Goal: Task Accomplishment & Management: Use online tool/utility

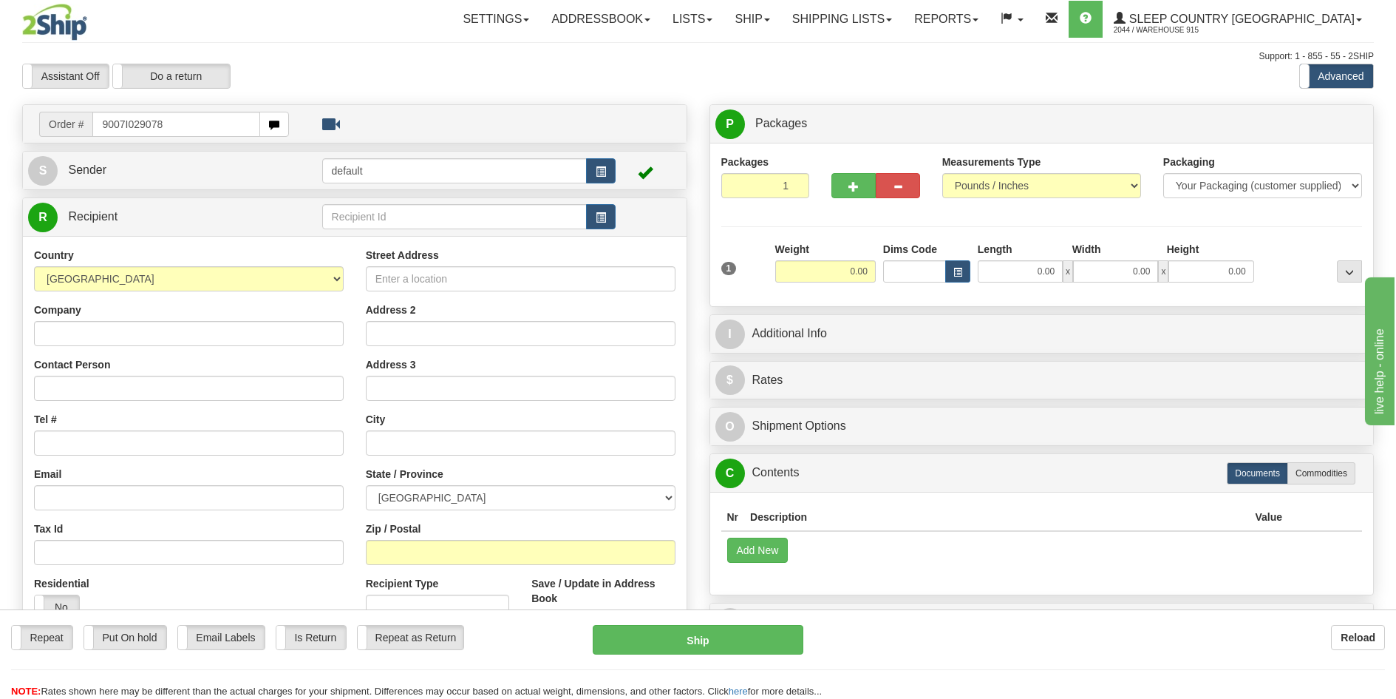
type input "9007I029078"
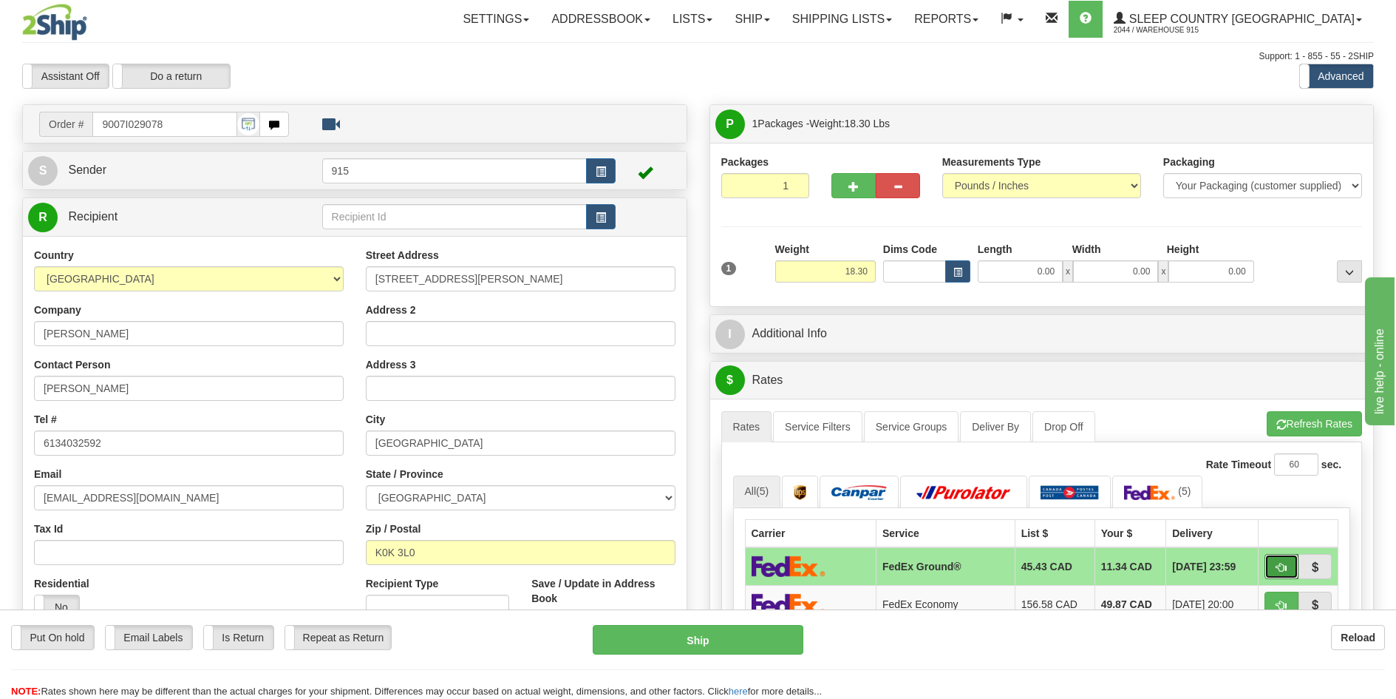
click at [1284, 554] on button "button" at bounding box center [1282, 566] width 34 height 25
type input "92"
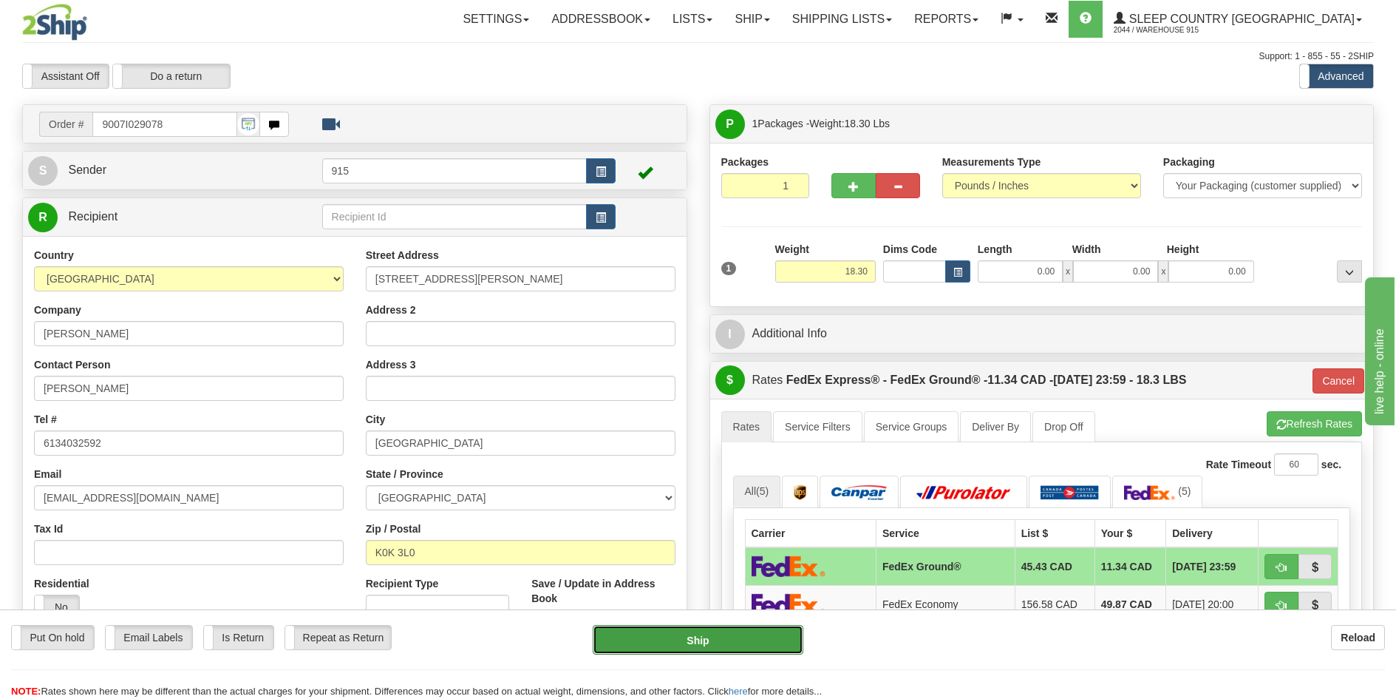
click at [756, 643] on button "Ship" at bounding box center [698, 640] width 211 height 30
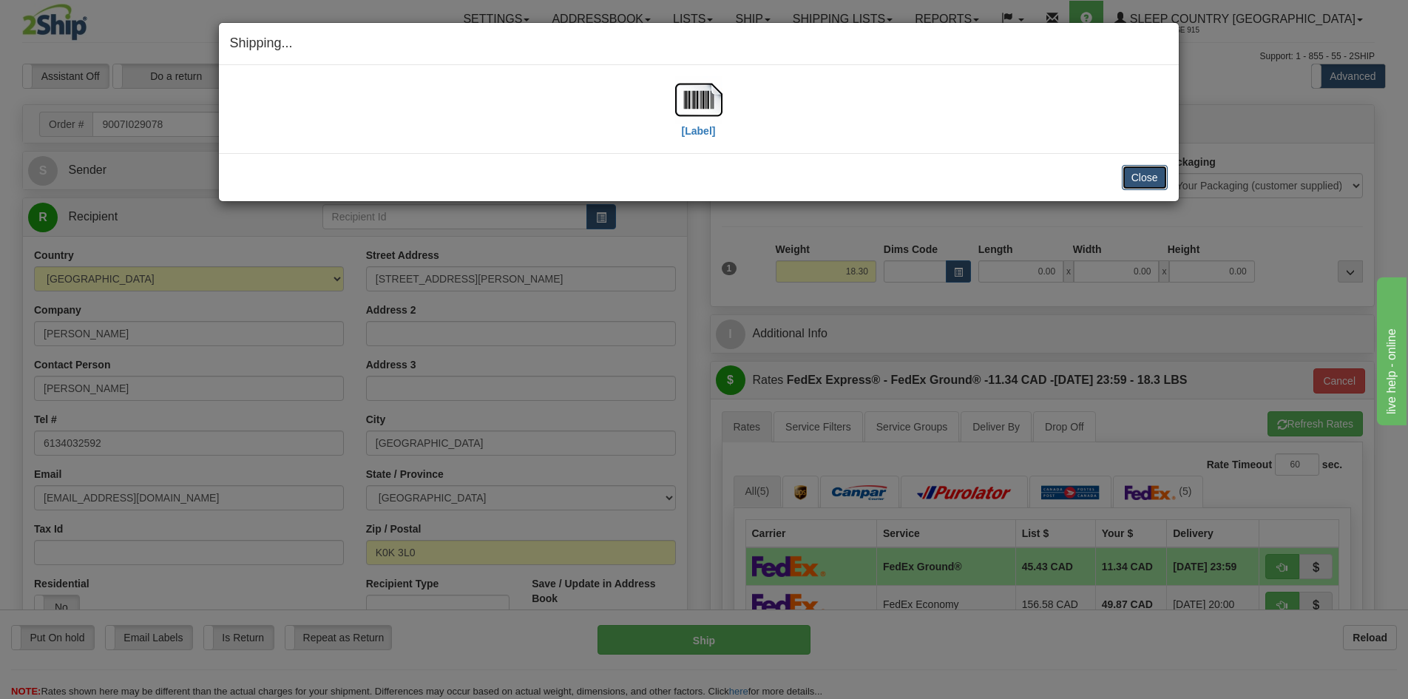
click at [1127, 183] on button "Close" at bounding box center [1144, 177] width 46 height 25
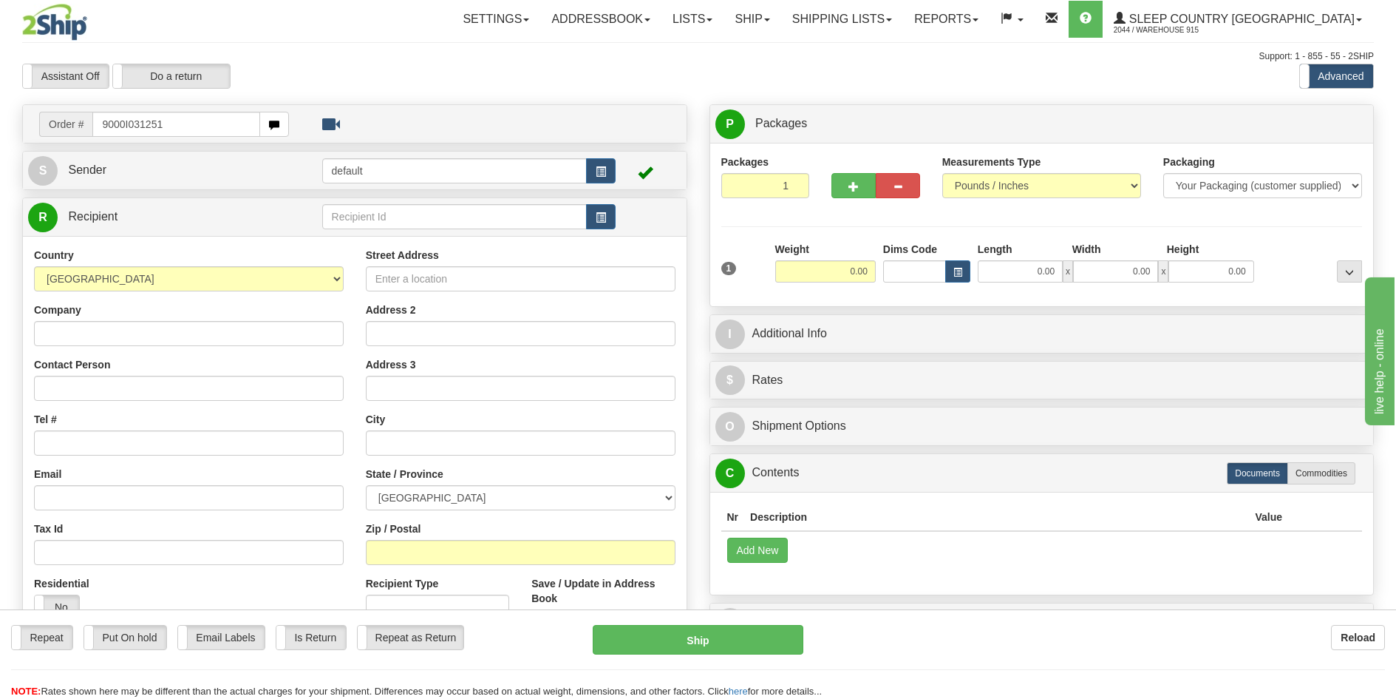
type input "9000I031251"
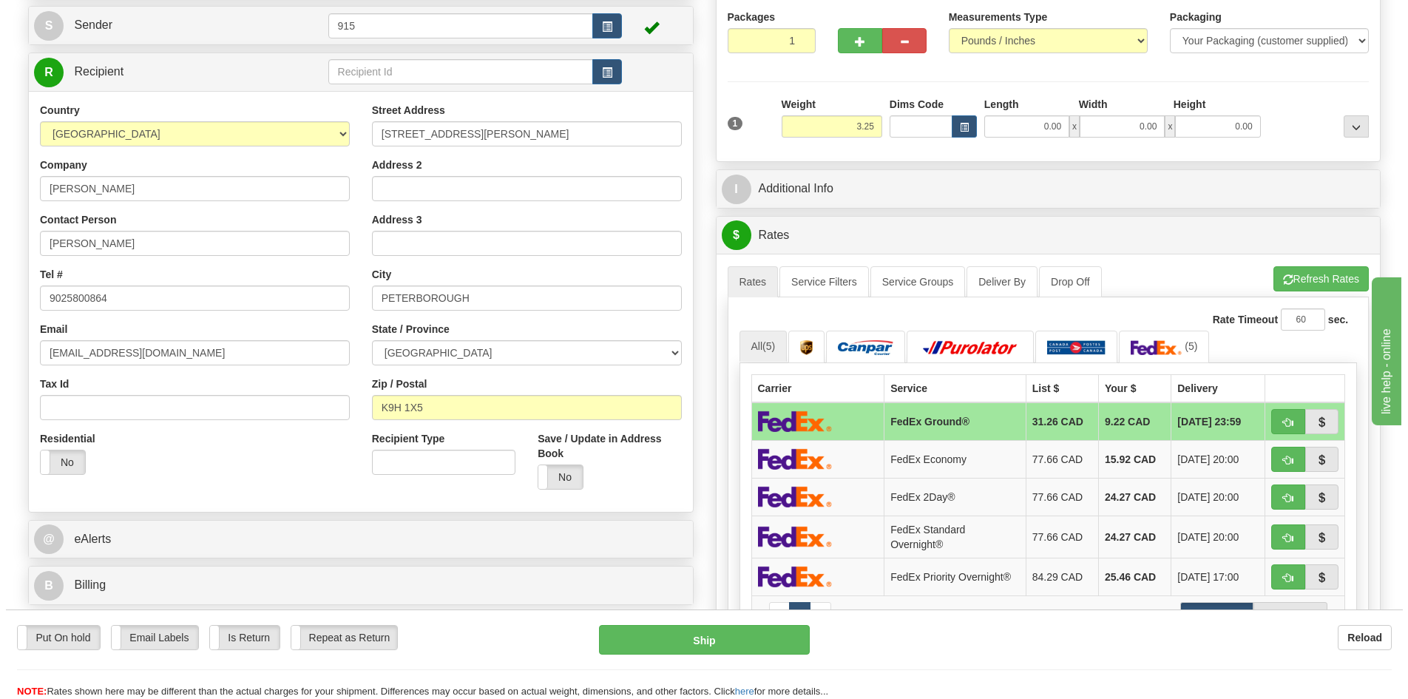
scroll to position [148, 0]
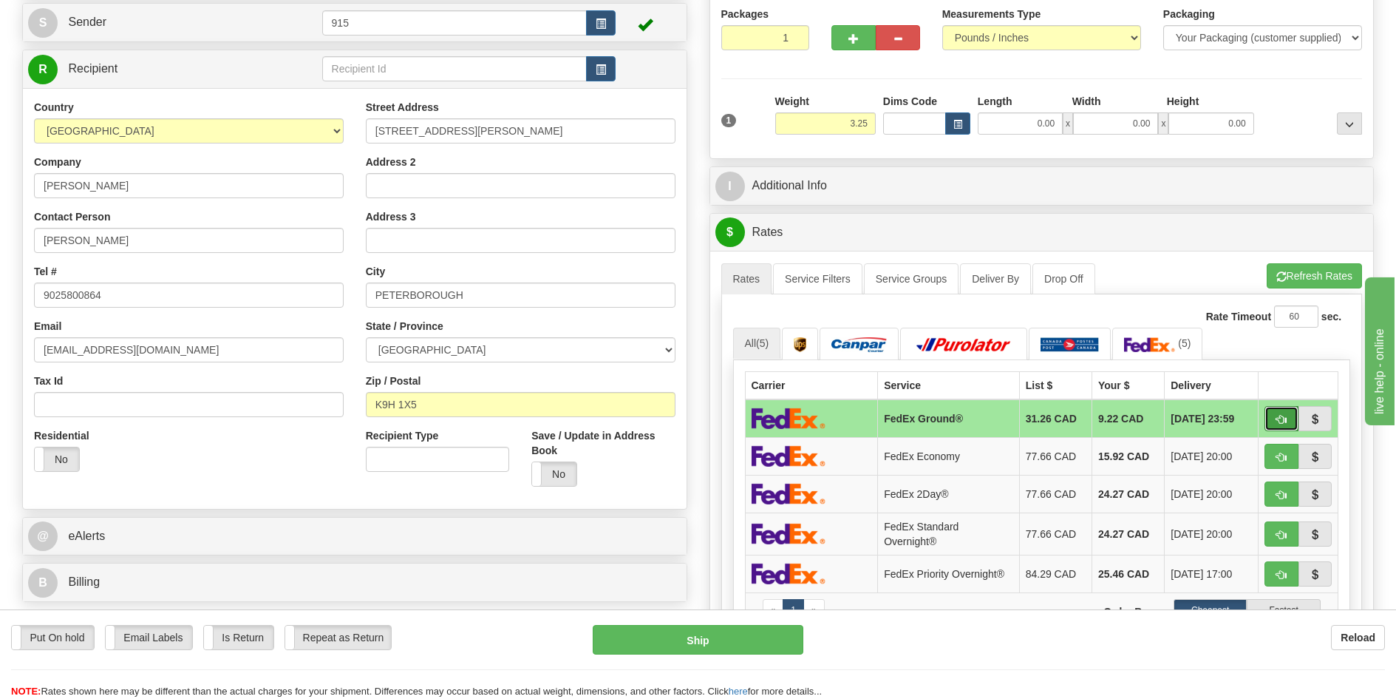
click at [1284, 415] on span "button" at bounding box center [1282, 420] width 10 height 10
type input "92"
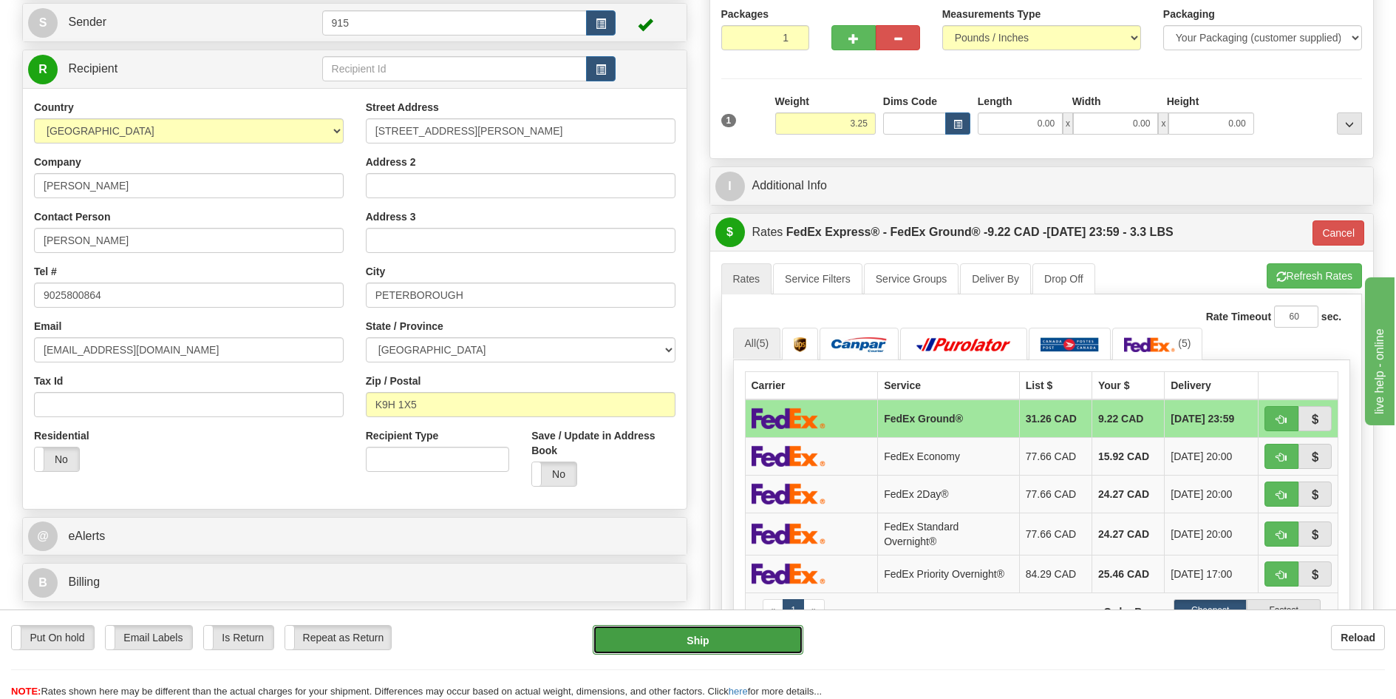
click at [769, 633] on button "Ship" at bounding box center [698, 640] width 211 height 30
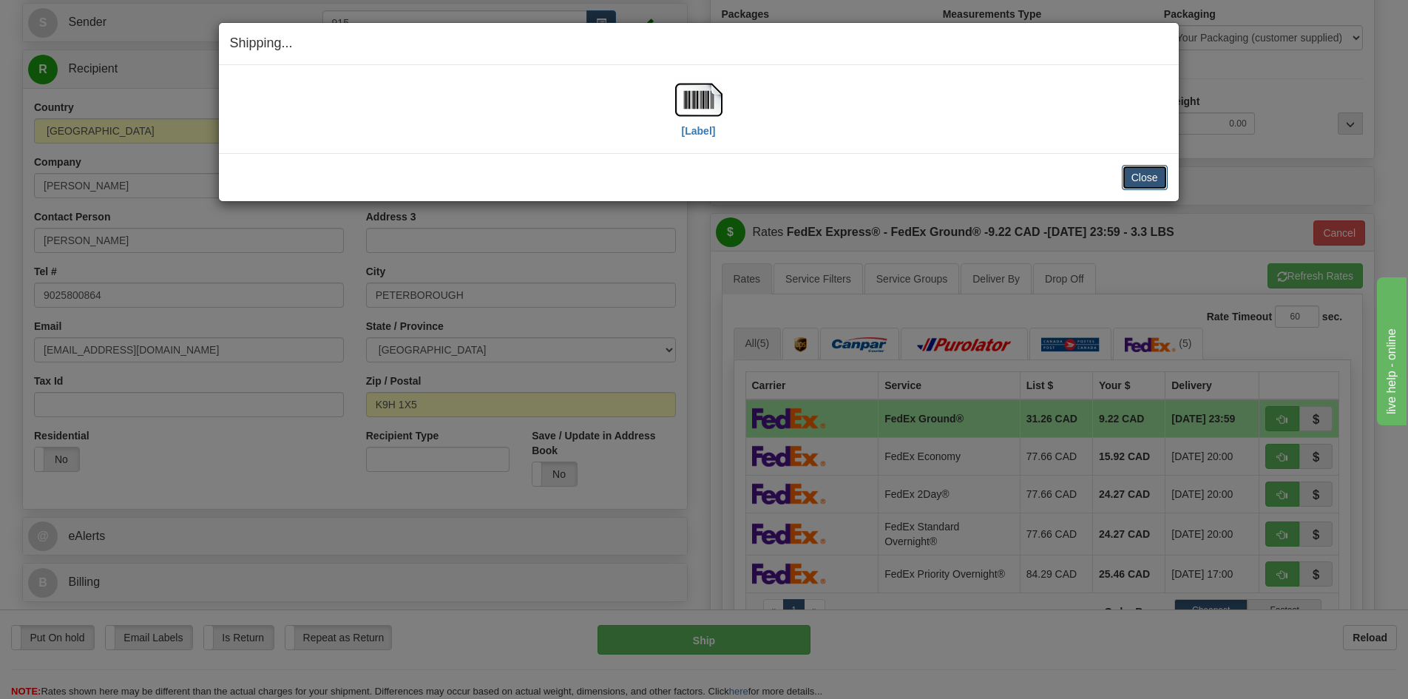
click at [1133, 180] on button "Close" at bounding box center [1144, 177] width 46 height 25
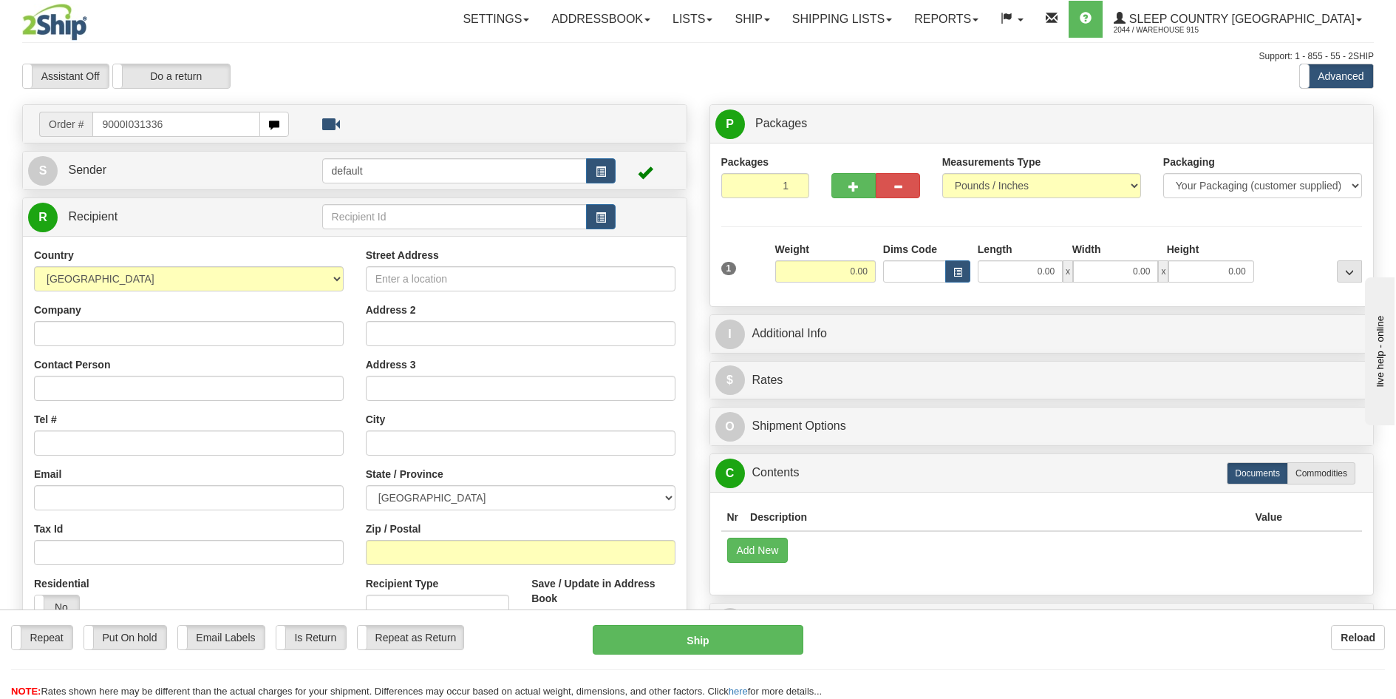
type input "9000I031336"
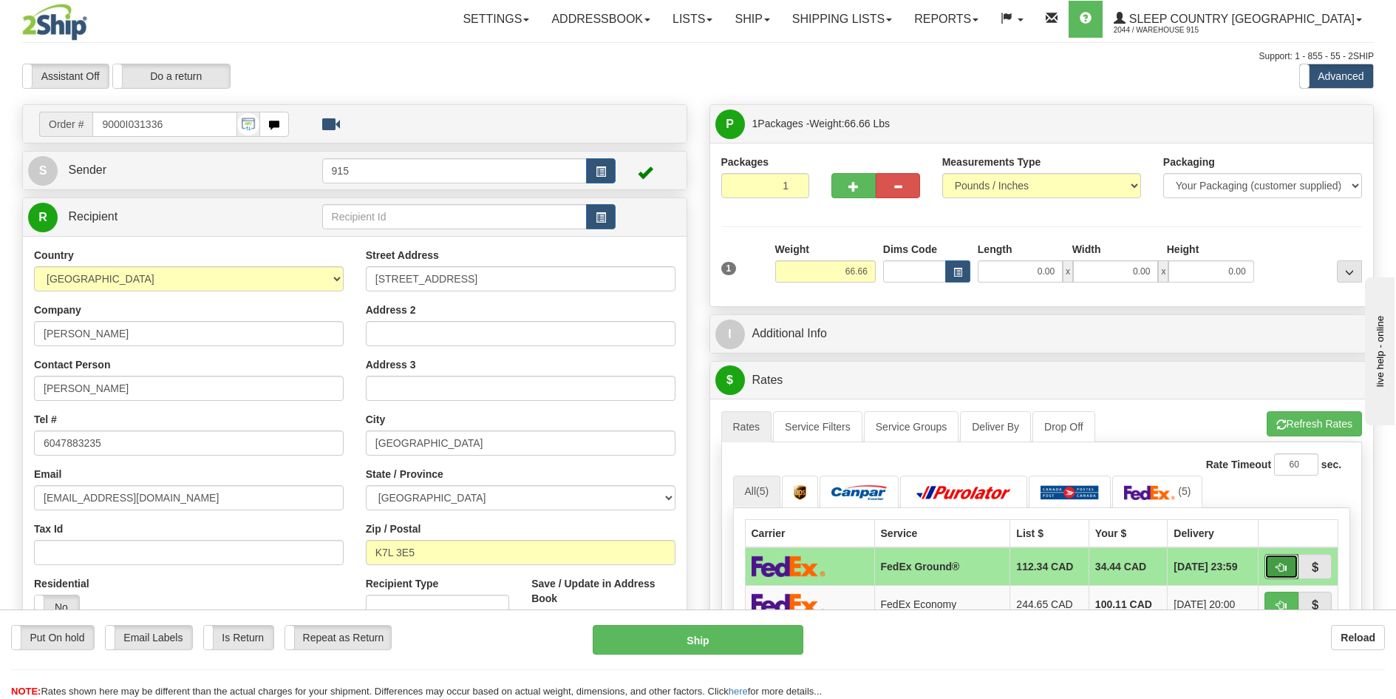
click at [1281, 560] on button "button" at bounding box center [1282, 566] width 34 height 25
type input "92"
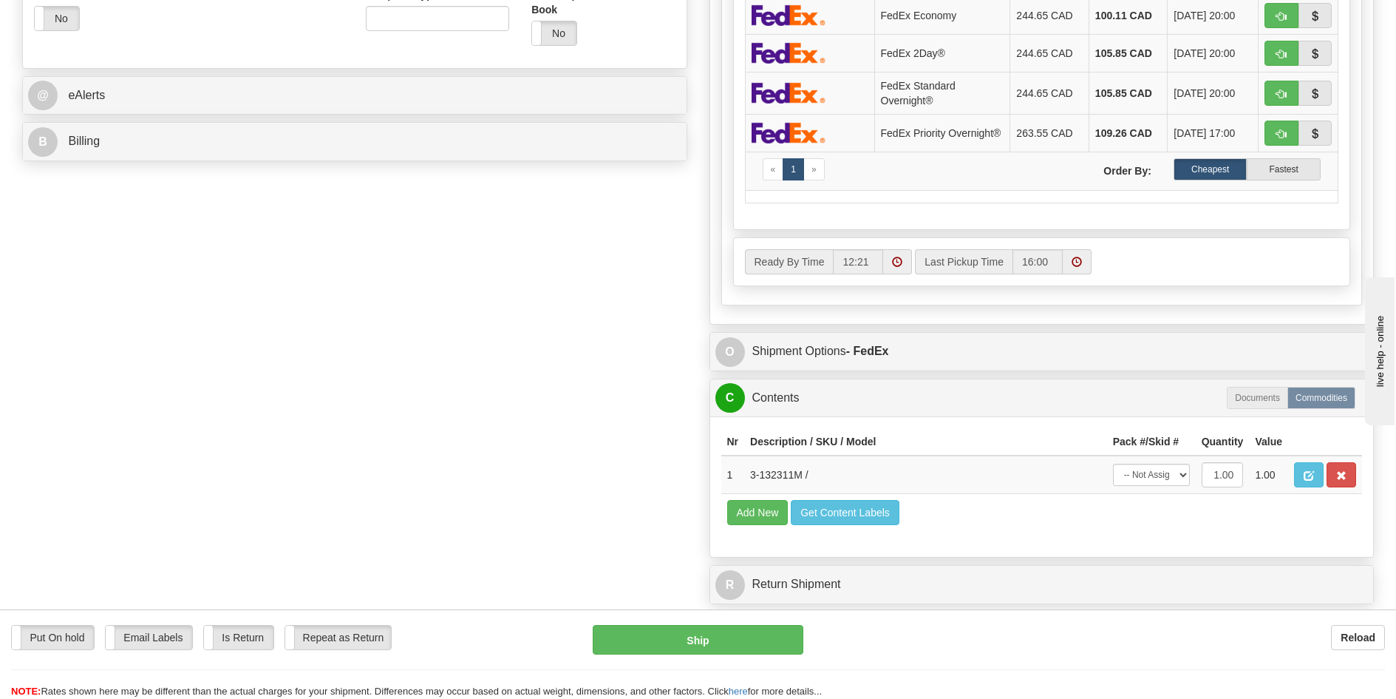
scroll to position [591, 0]
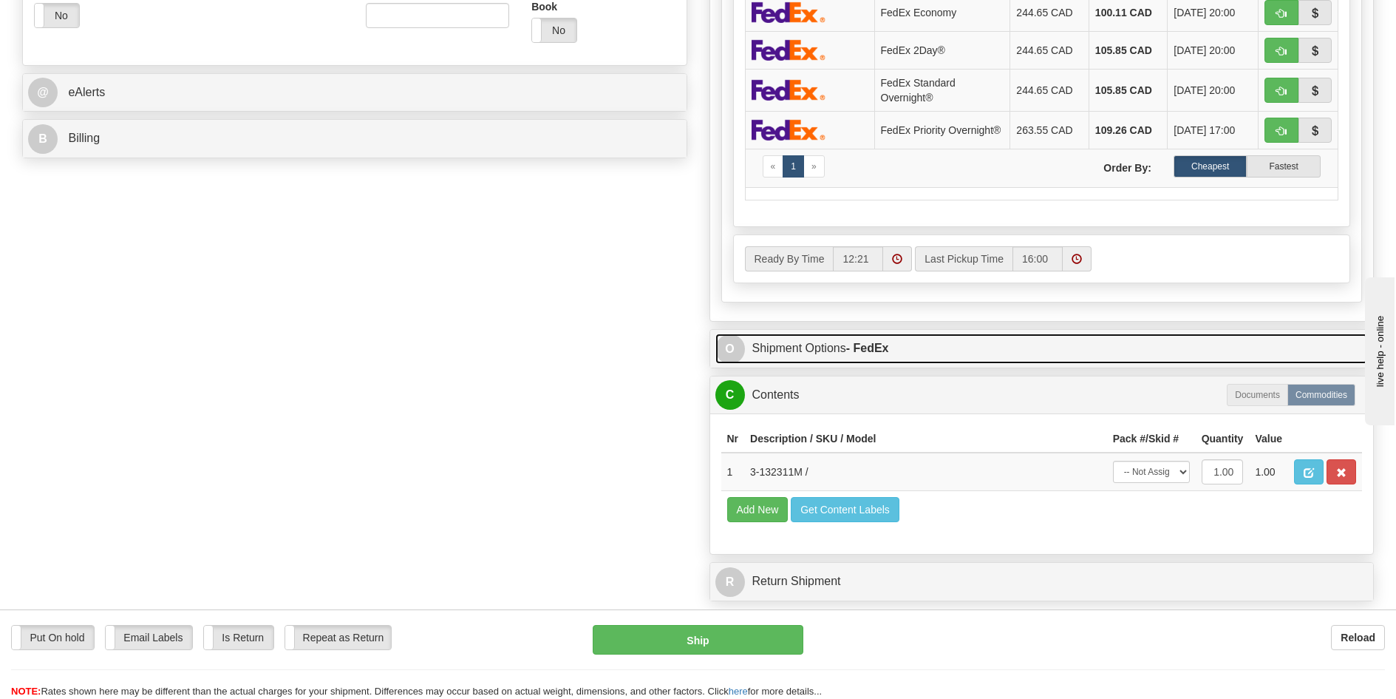
click at [921, 356] on link "O Shipment Options - FedEx" at bounding box center [1043, 348] width 654 height 30
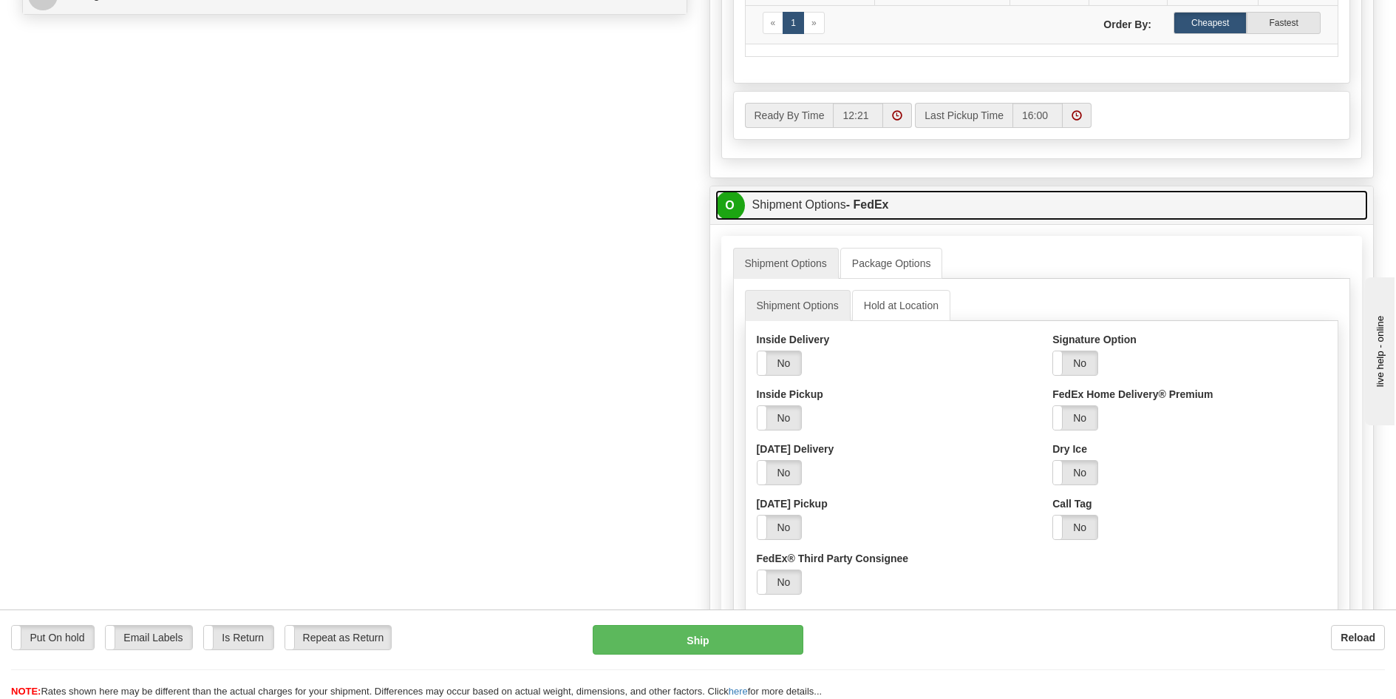
scroll to position [739, 0]
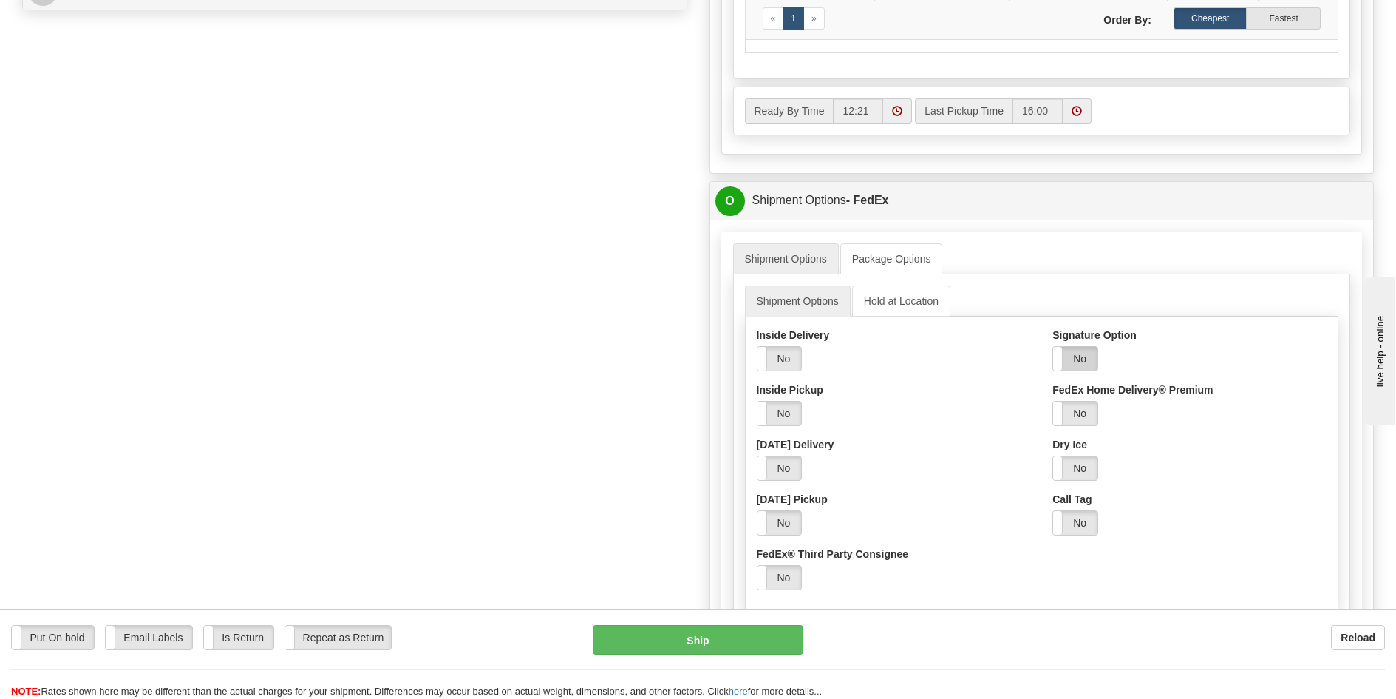
click at [1092, 360] on label "No" at bounding box center [1075, 359] width 44 height 24
click at [1094, 404] on div "Select Your Option Adult Direct Indirect No Signature Required Service Default" at bounding box center [1116, 404] width 126 height 44
click at [1094, 410] on select "Adult Direct Indirect No Signature Required Service Default" at bounding box center [1116, 413] width 126 height 25
select select "2"
click at [1053, 404] on select "Adult Direct Indirect No Signature Required Service Default" at bounding box center [1116, 413] width 126 height 25
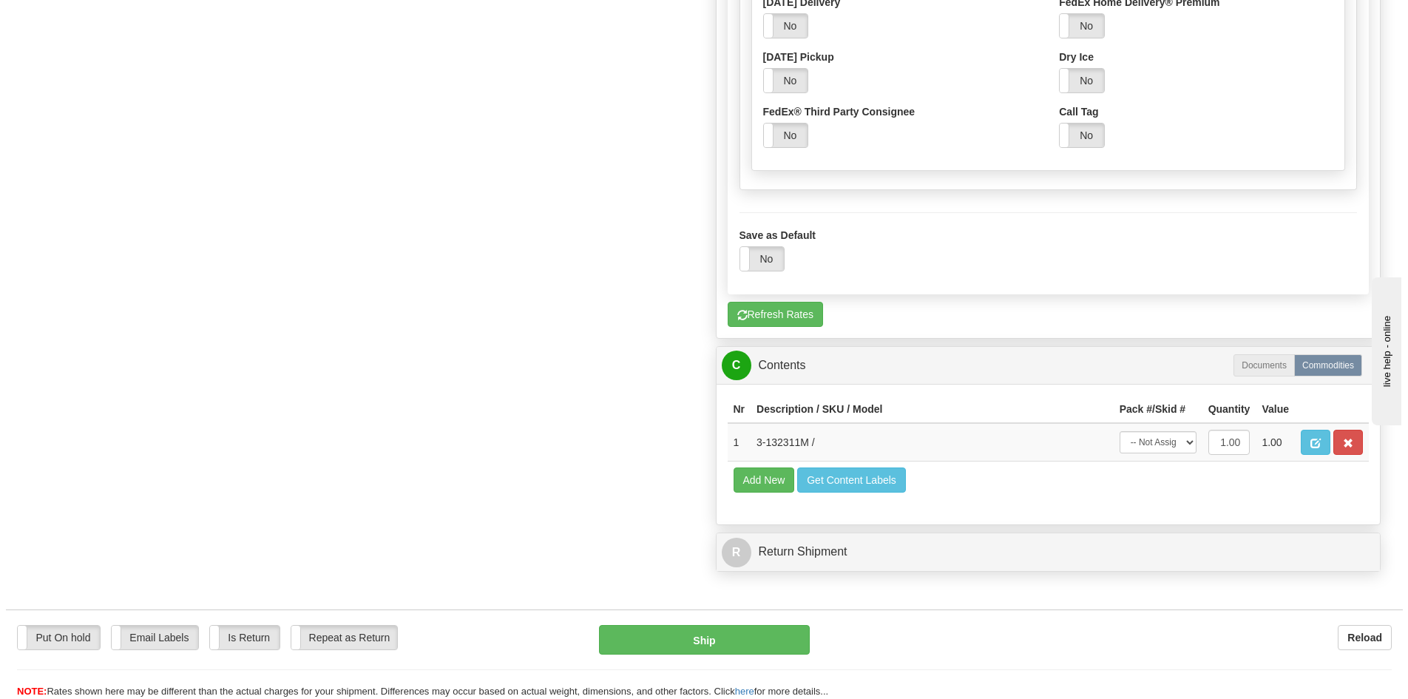
scroll to position [1183, 0]
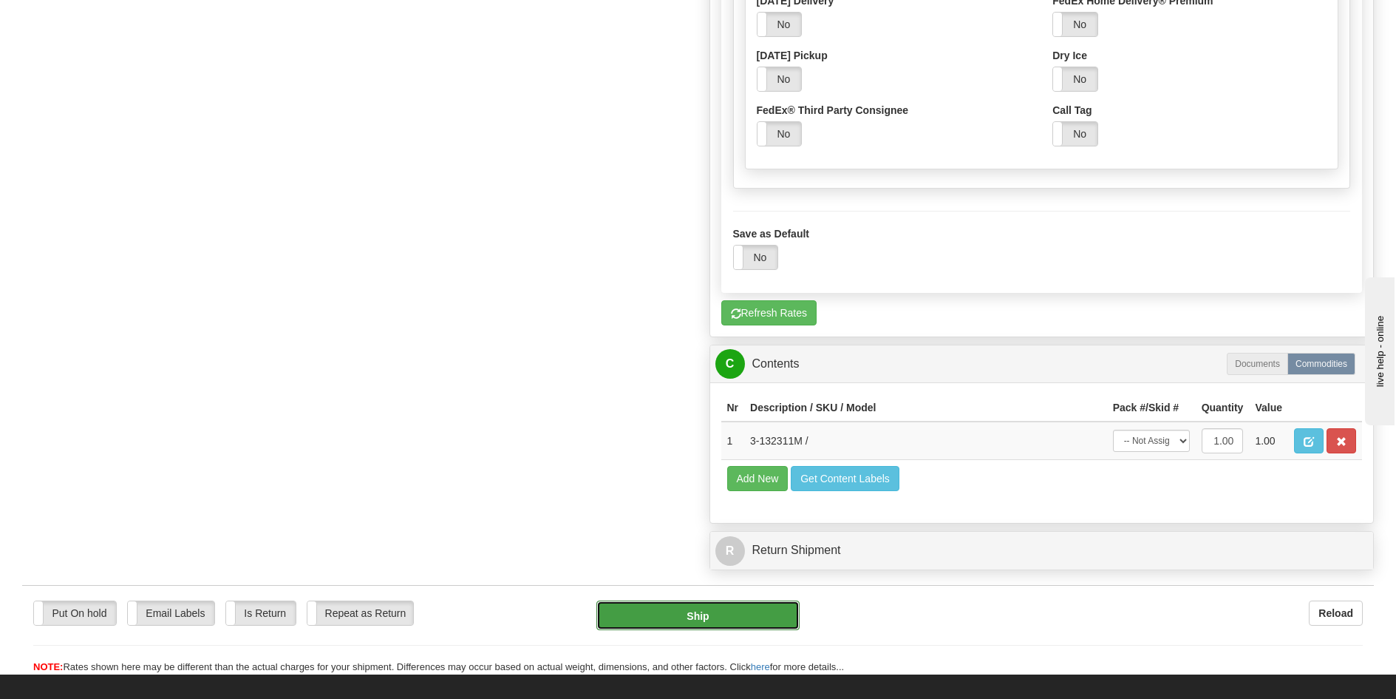
click at [758, 617] on button "Ship" at bounding box center [698, 615] width 203 height 30
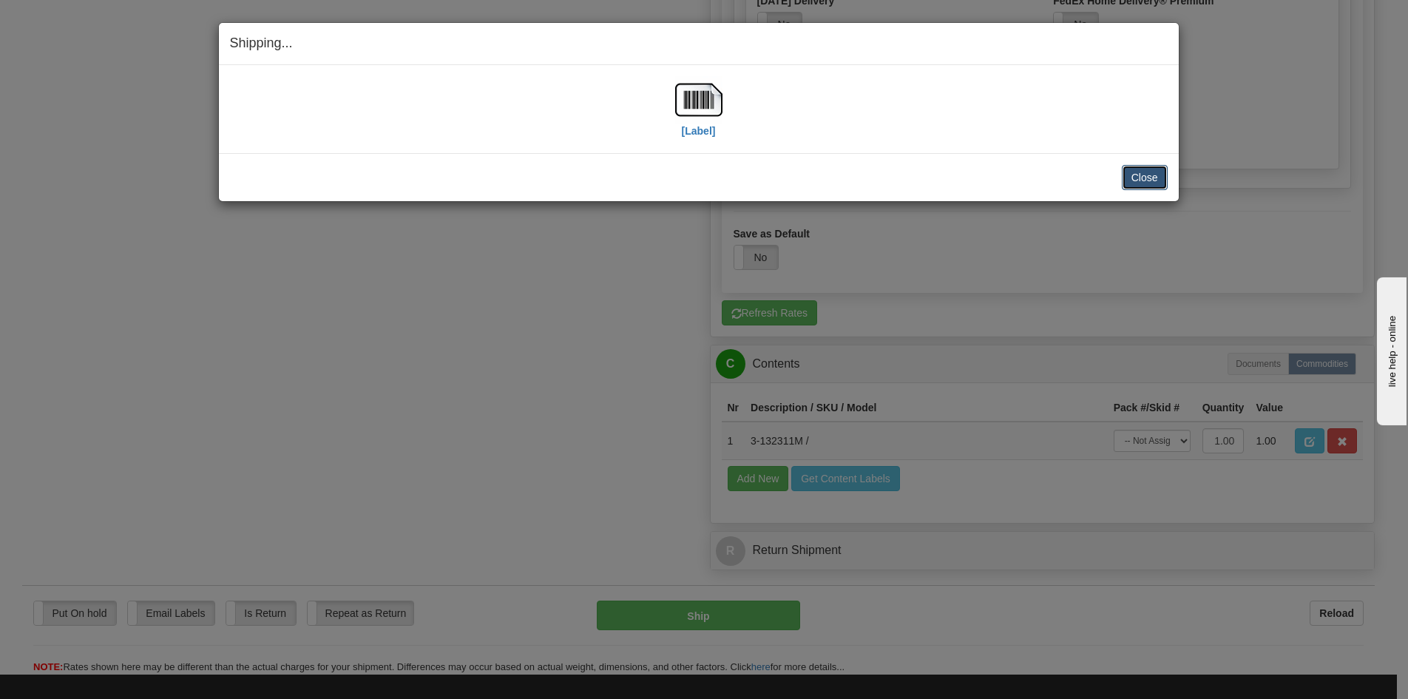
click at [1137, 180] on button "Close" at bounding box center [1144, 177] width 46 height 25
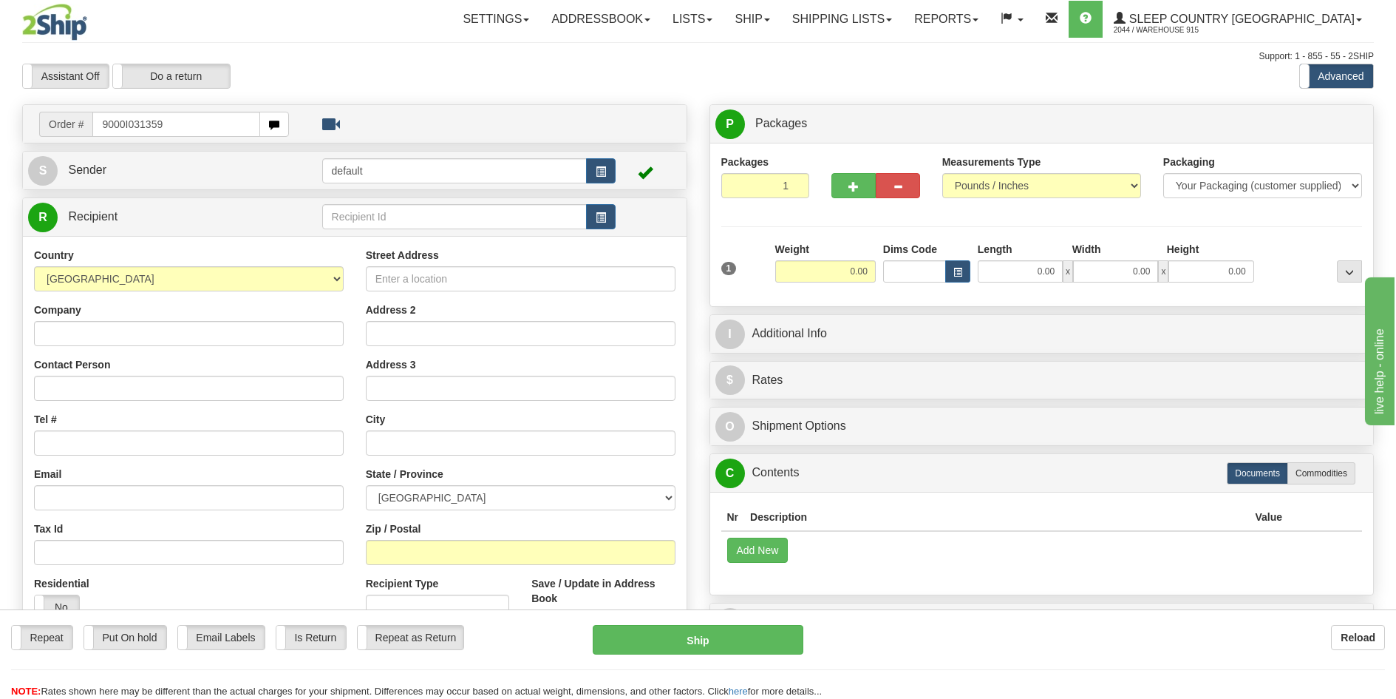
type input "9000I031359"
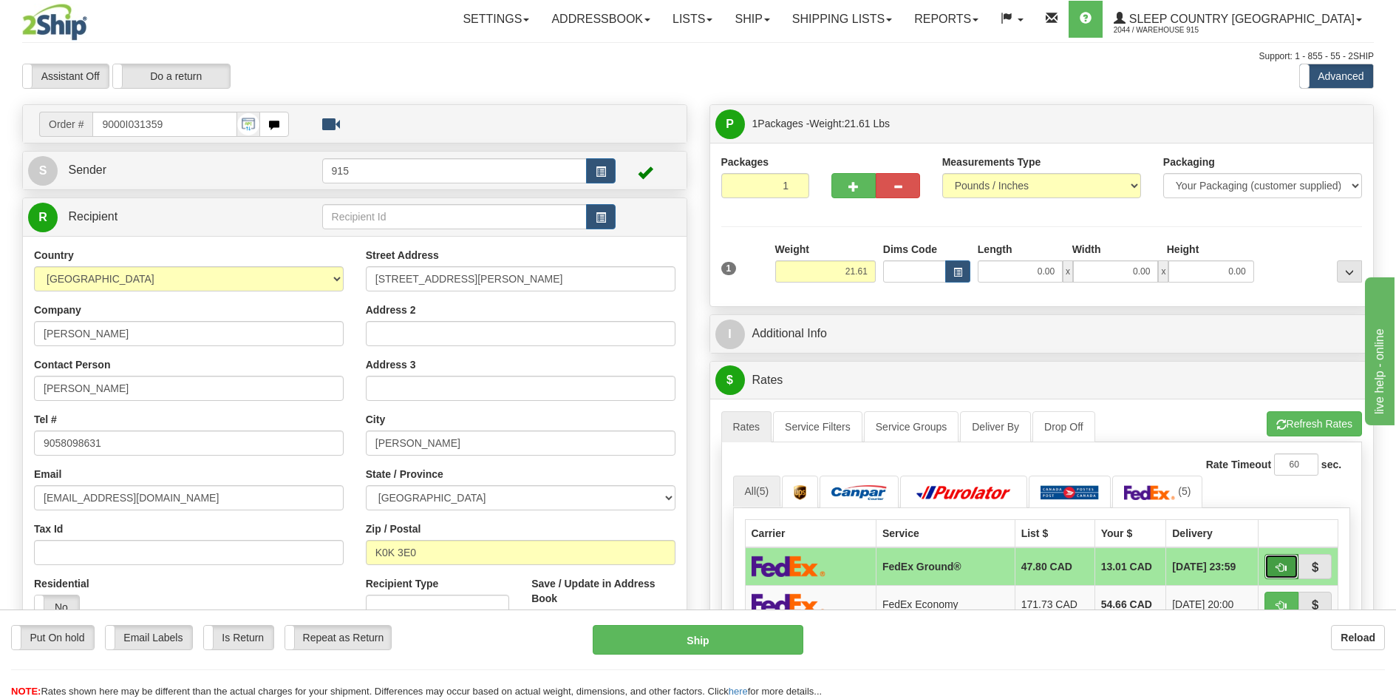
click at [1287, 563] on button "button" at bounding box center [1282, 566] width 34 height 25
type input "92"
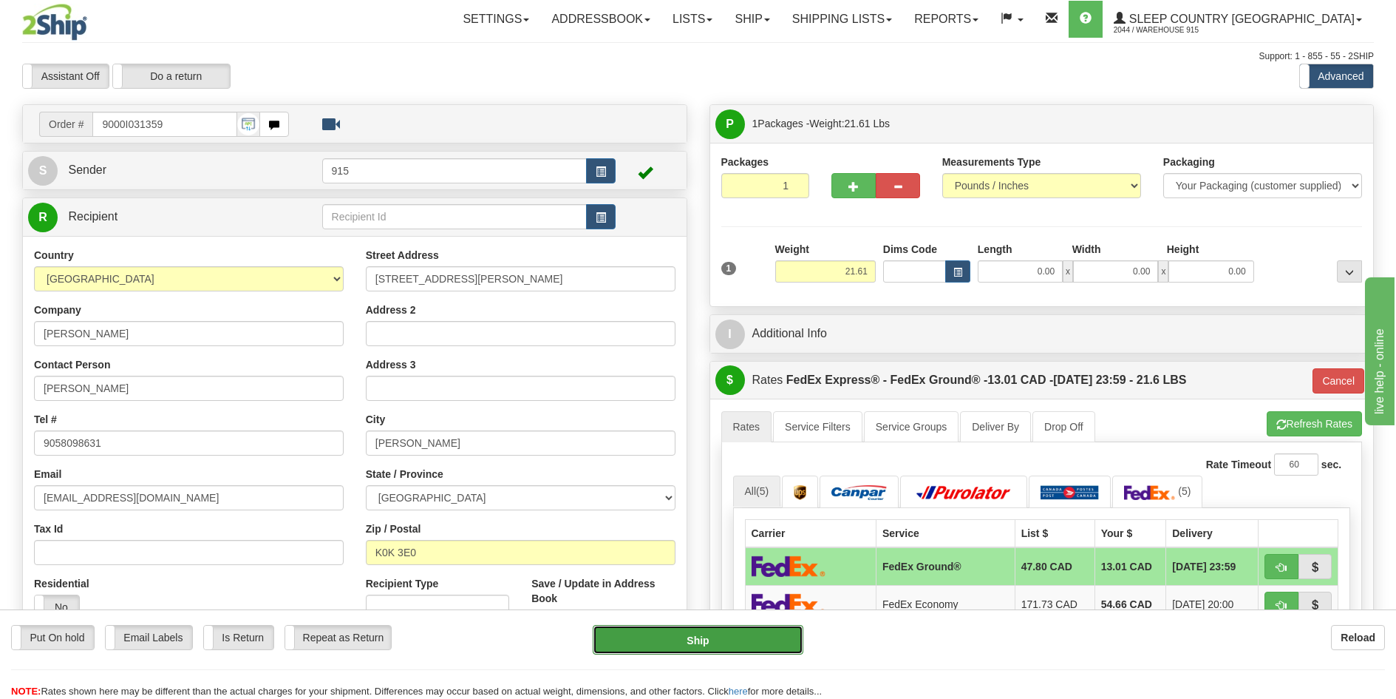
click at [784, 648] on button "Ship" at bounding box center [698, 640] width 211 height 30
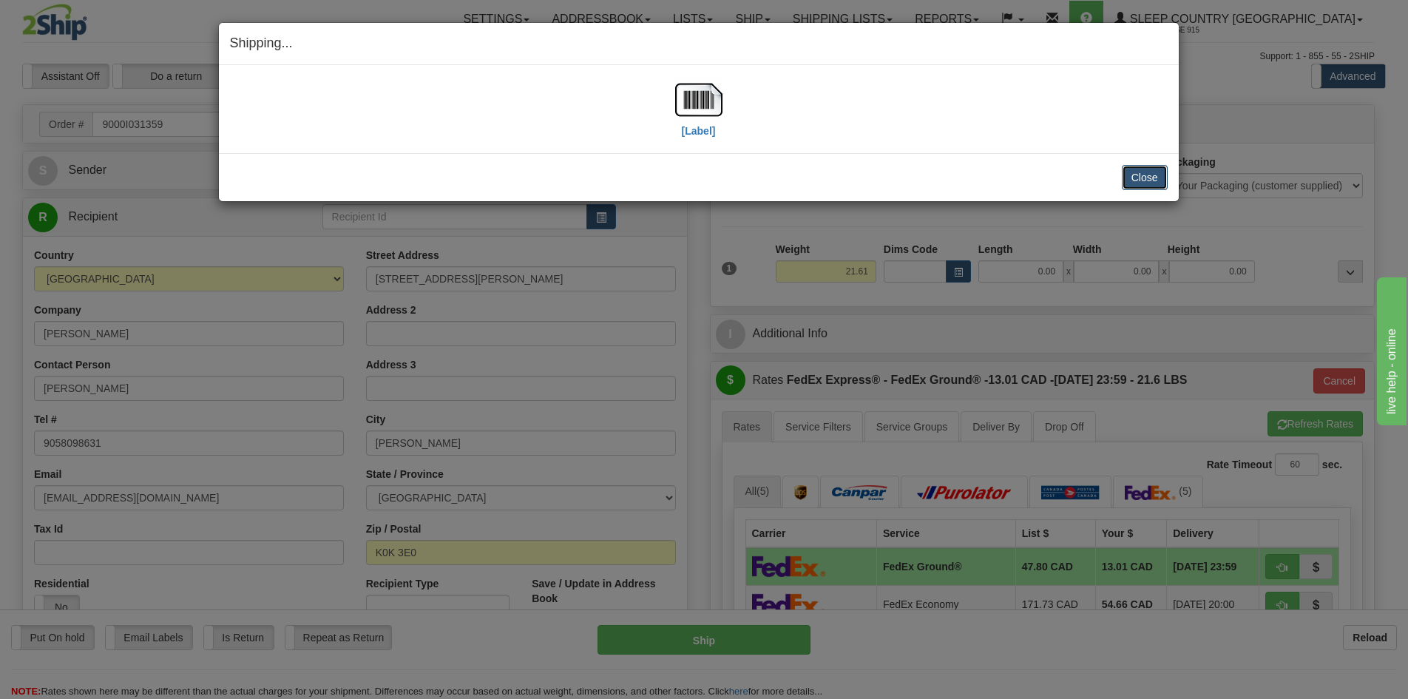
click at [1144, 180] on button "Close" at bounding box center [1144, 177] width 46 height 25
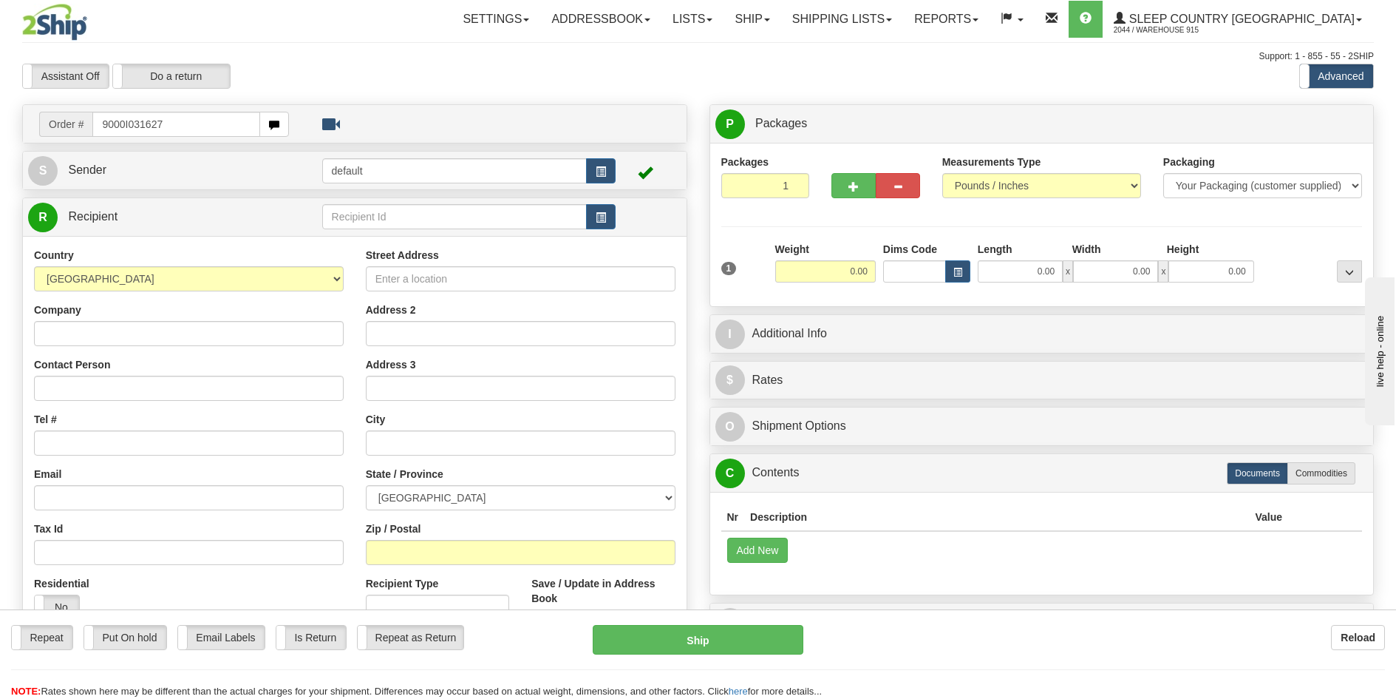
type input "9000I031627"
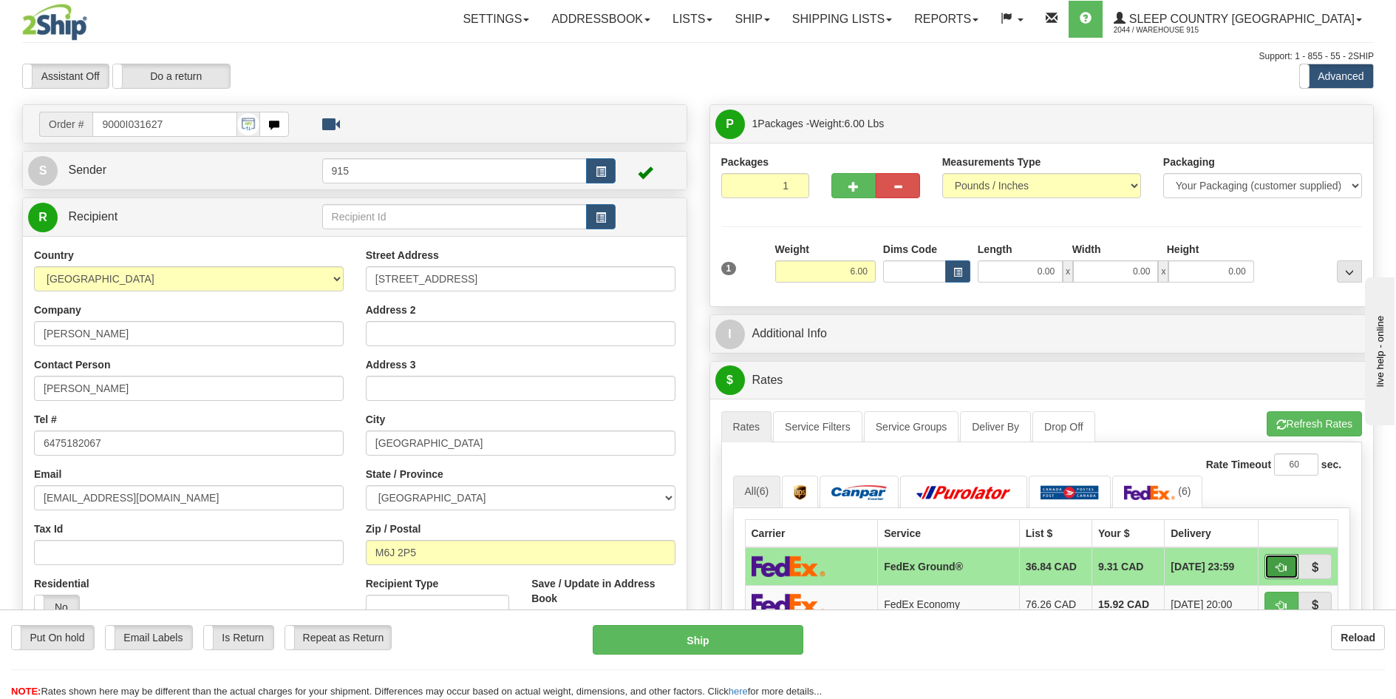
click at [1290, 560] on button "button" at bounding box center [1282, 566] width 34 height 25
type input "92"
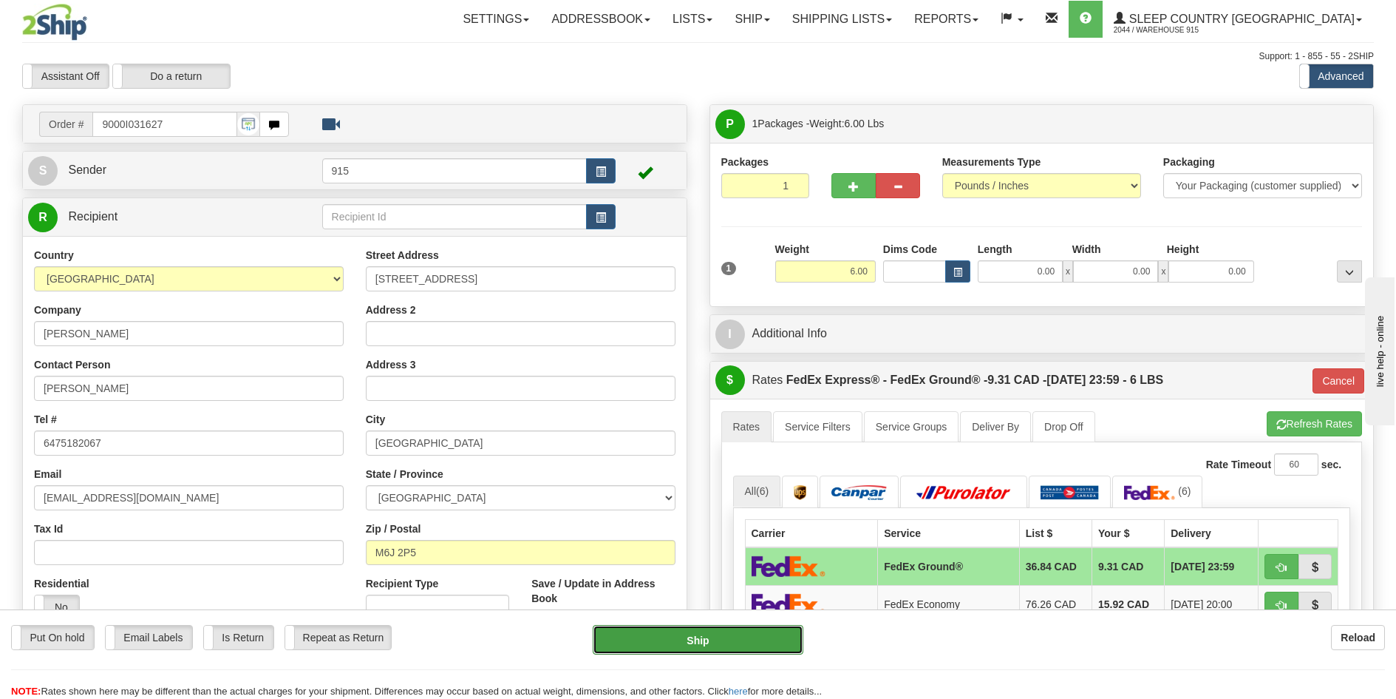
click at [784, 633] on button "Ship" at bounding box center [698, 640] width 211 height 30
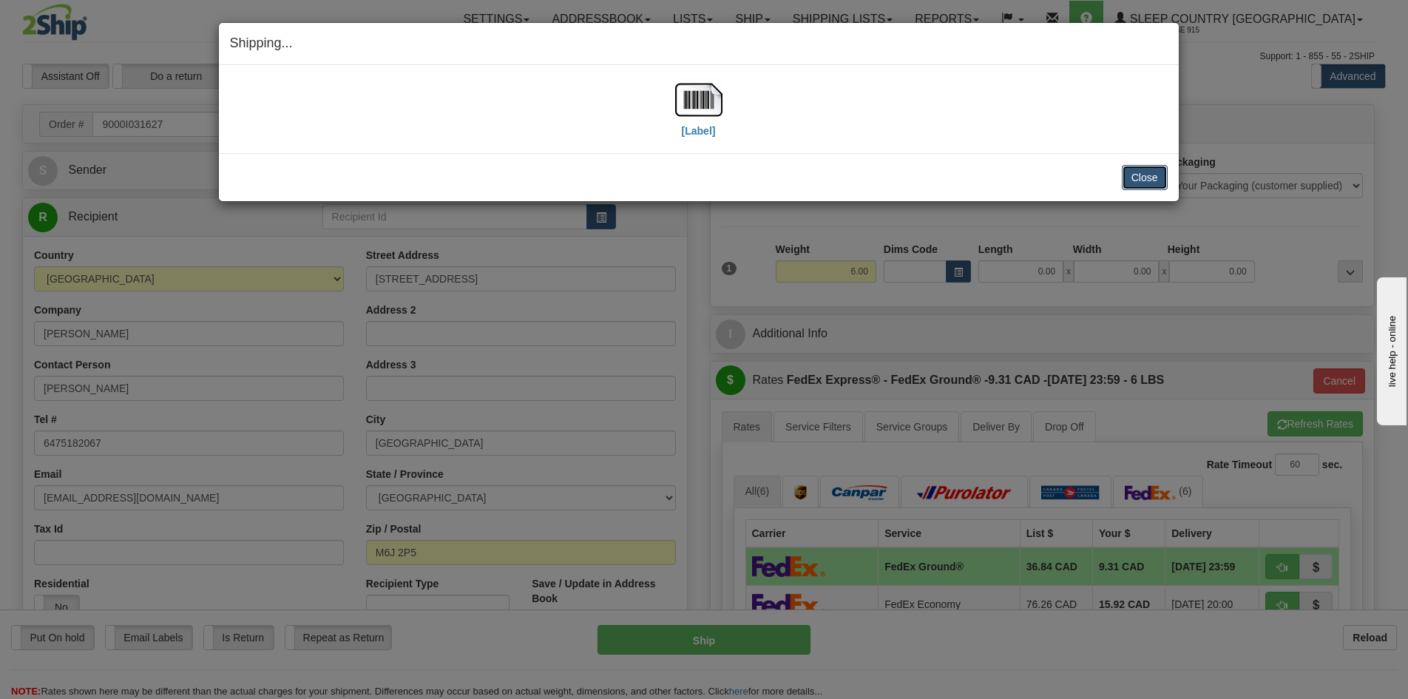
click at [1147, 177] on button "Close" at bounding box center [1144, 177] width 46 height 25
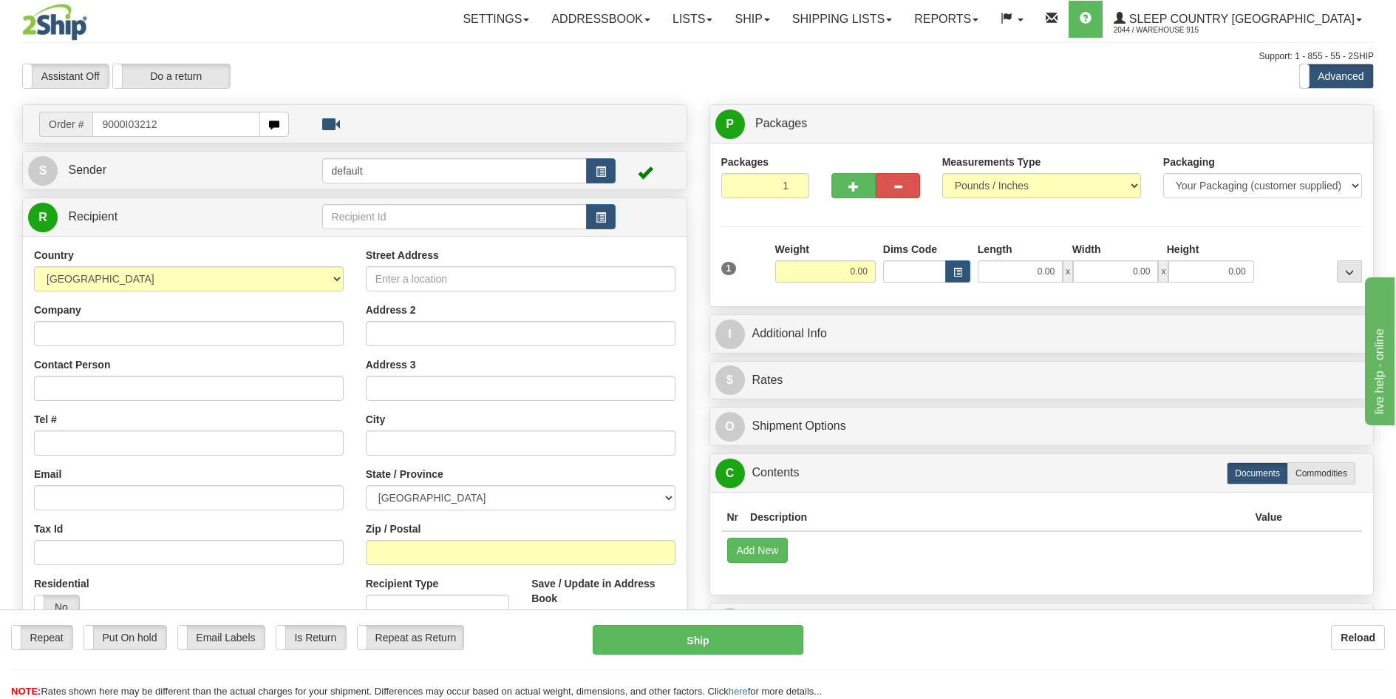
type input "9000I032120"
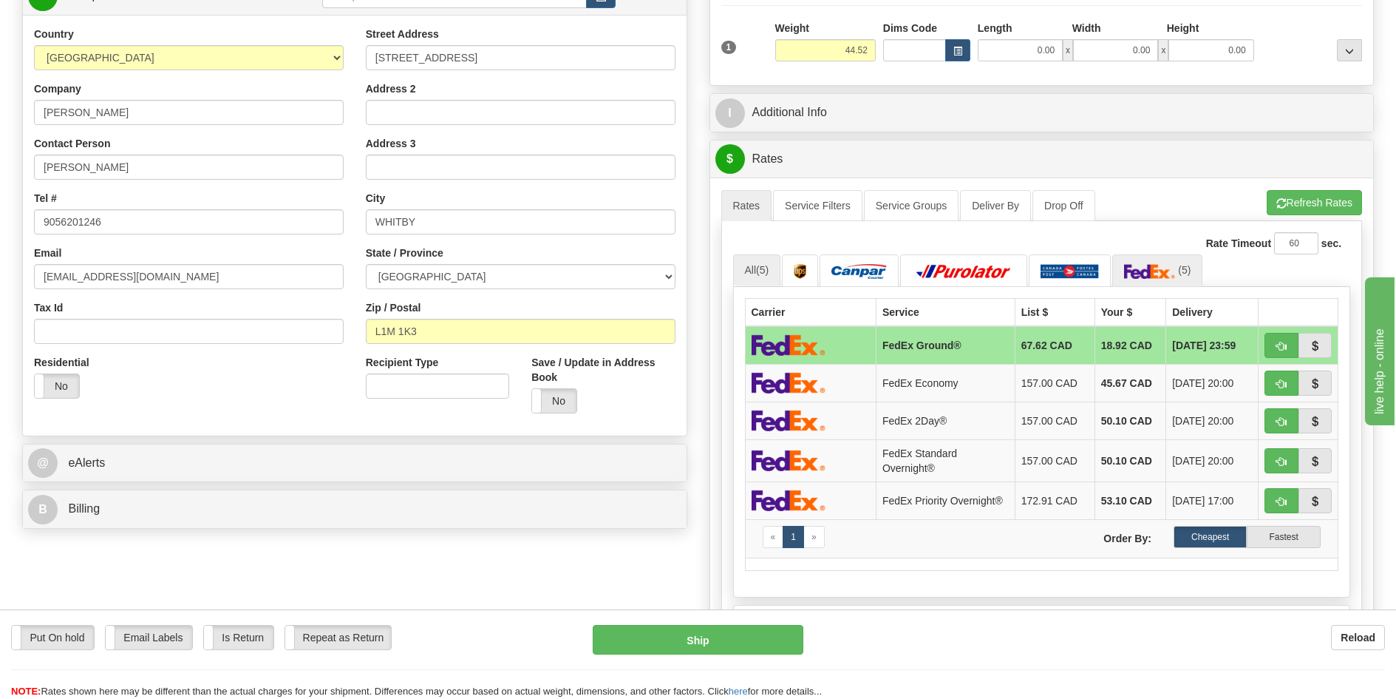
scroll to position [222, 0]
click at [1277, 342] on span "button" at bounding box center [1282, 346] width 10 height 10
type input "92"
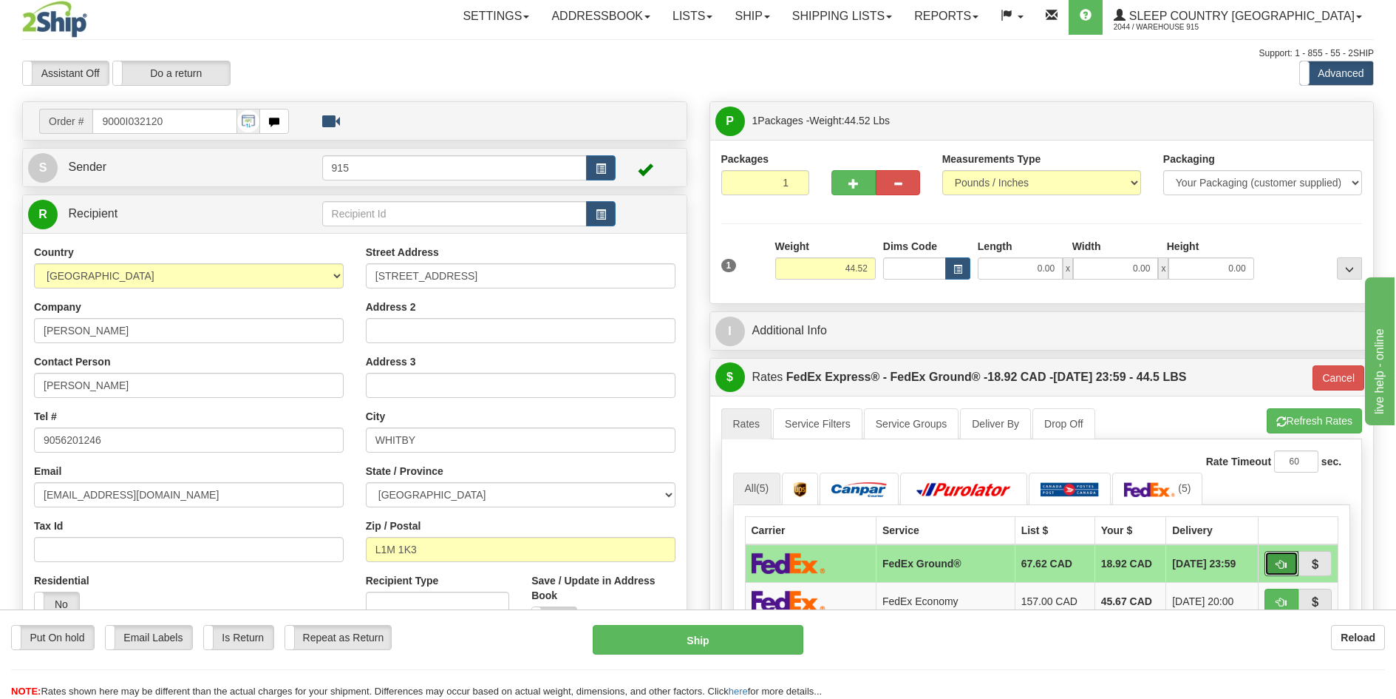
scroll to position [0, 0]
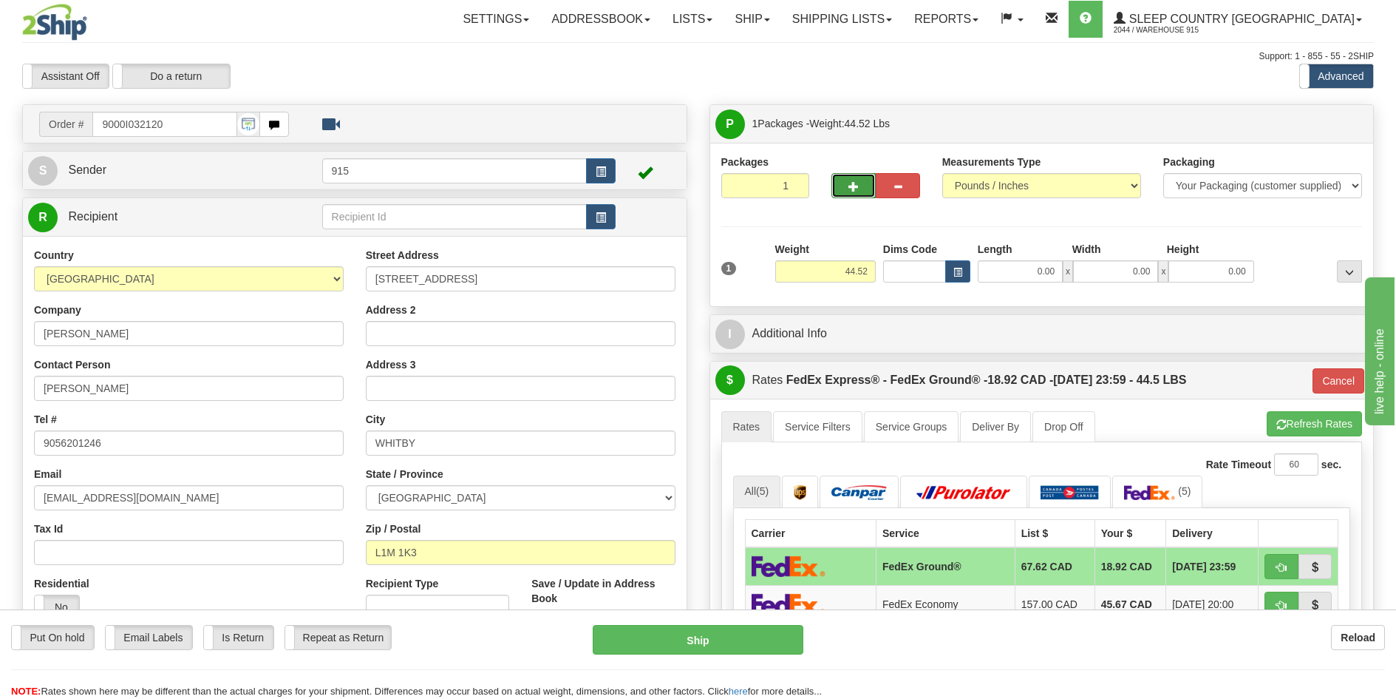
click at [863, 193] on button "button" at bounding box center [854, 185] width 44 height 25
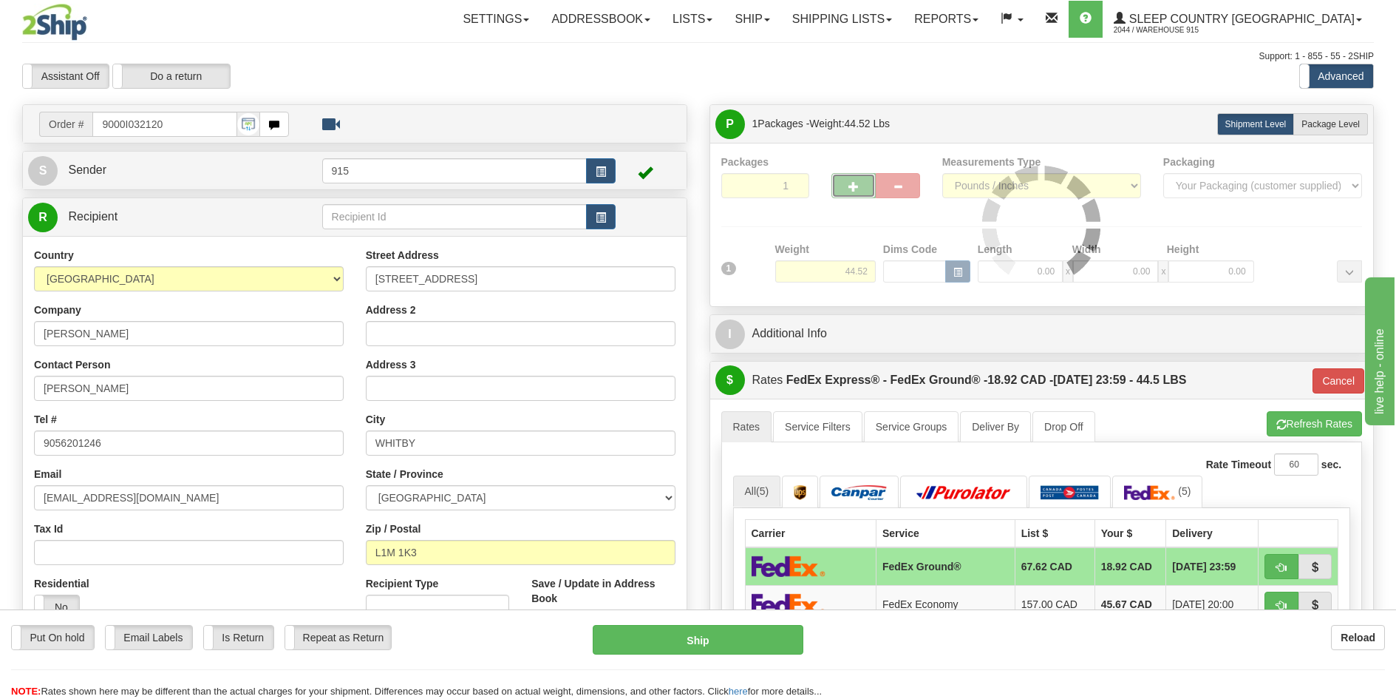
type input "2"
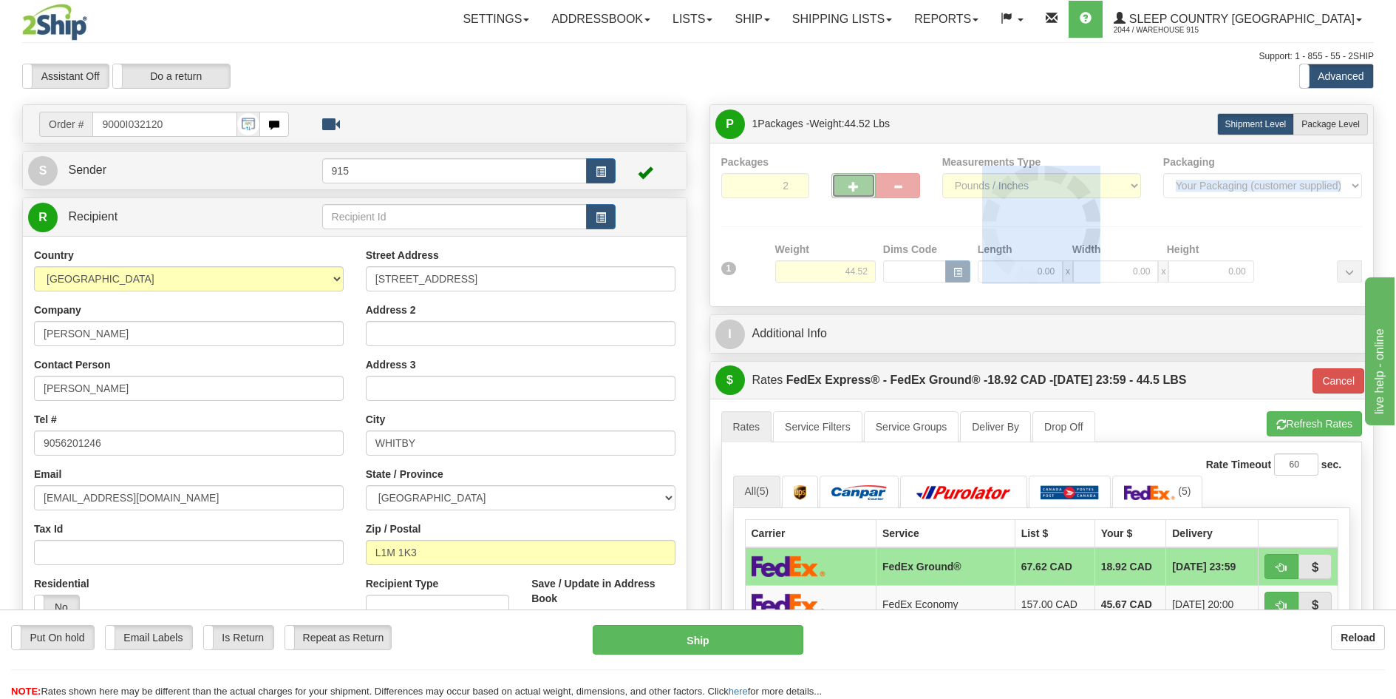
click at [863, 193] on div at bounding box center [1043, 225] width 642 height 140
type input "92"
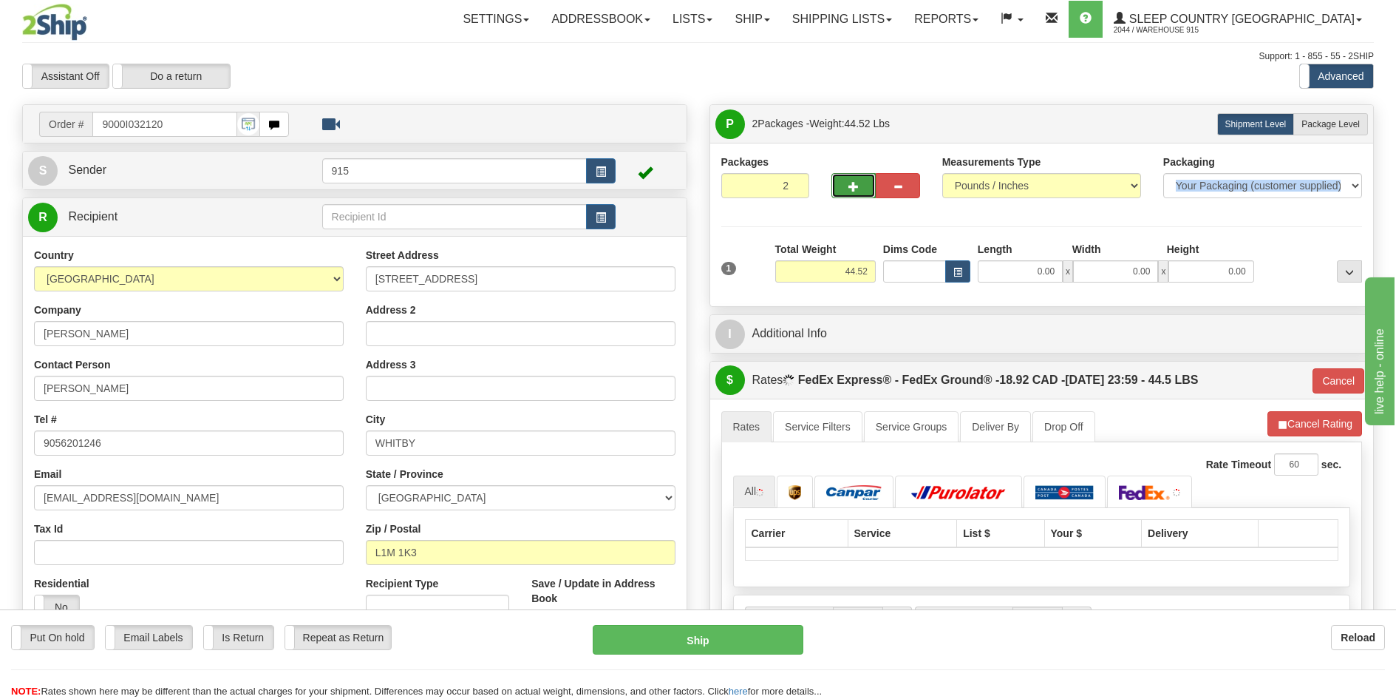
click at [862, 191] on button "button" at bounding box center [854, 185] width 44 height 25
type input "3"
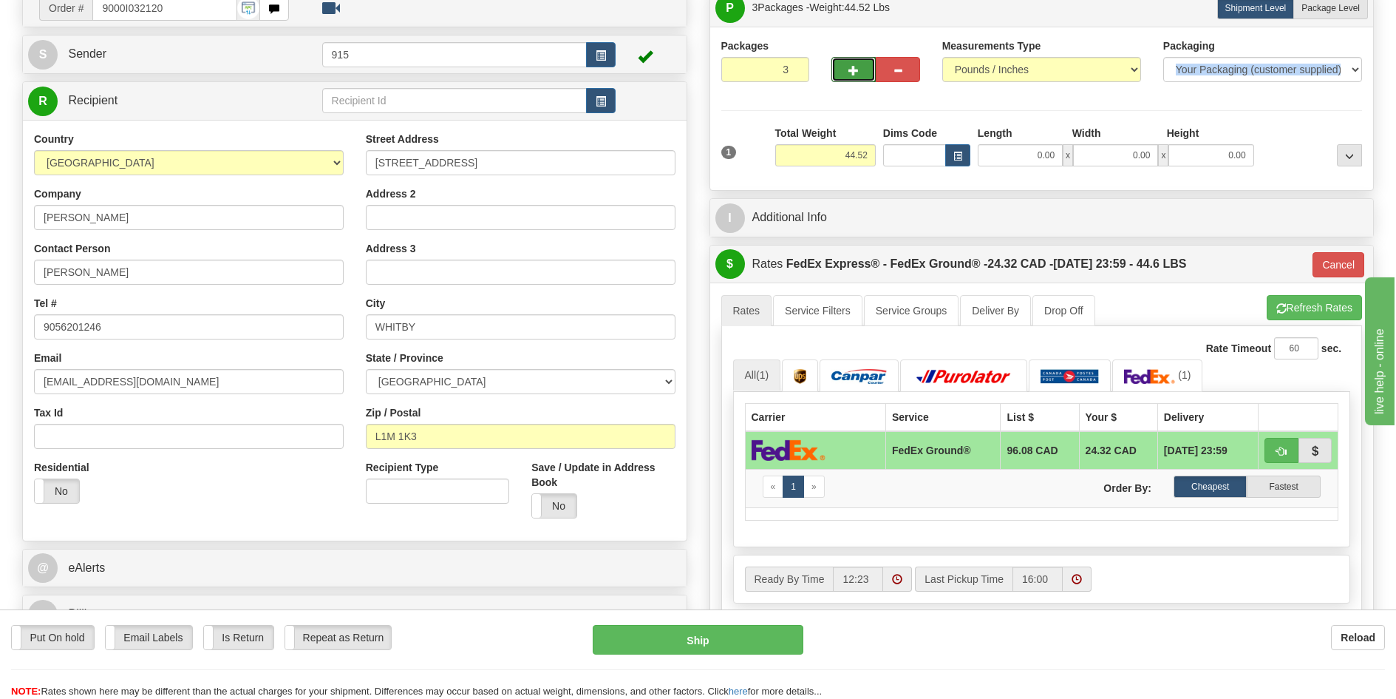
scroll to position [148, 0]
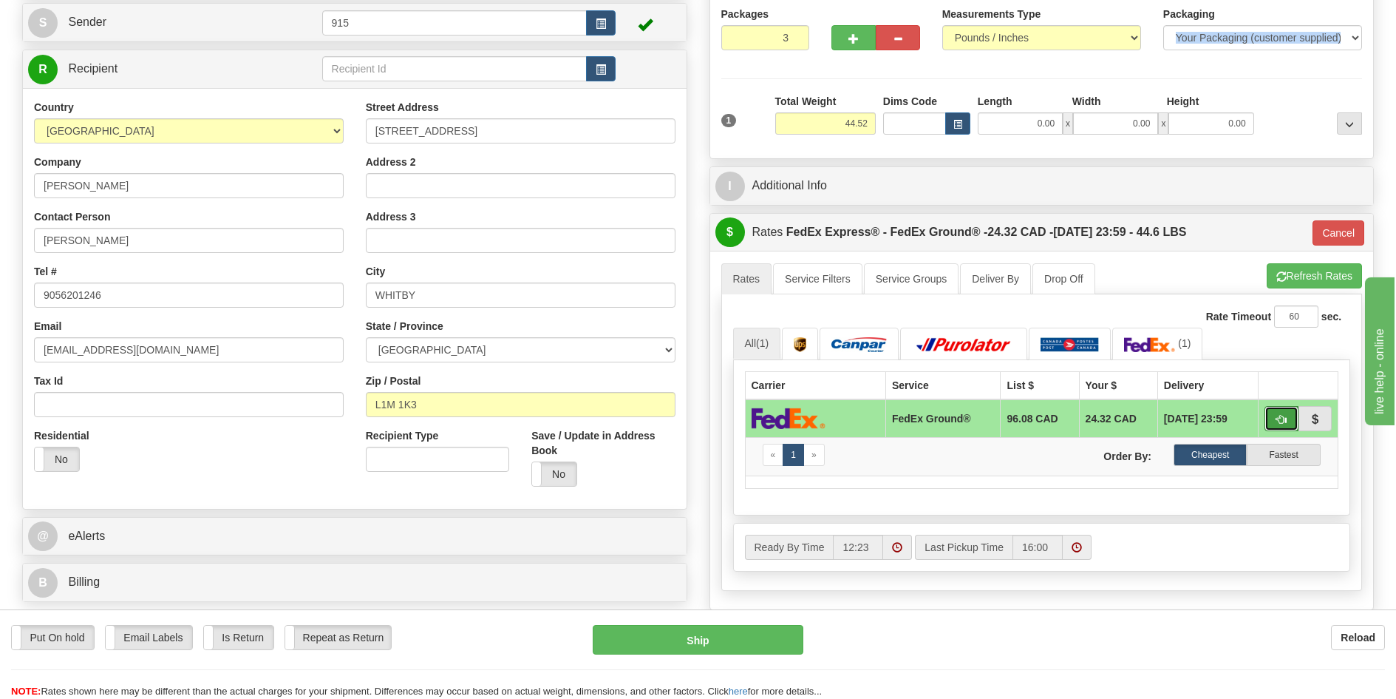
click at [1272, 417] on button "button" at bounding box center [1282, 418] width 34 height 25
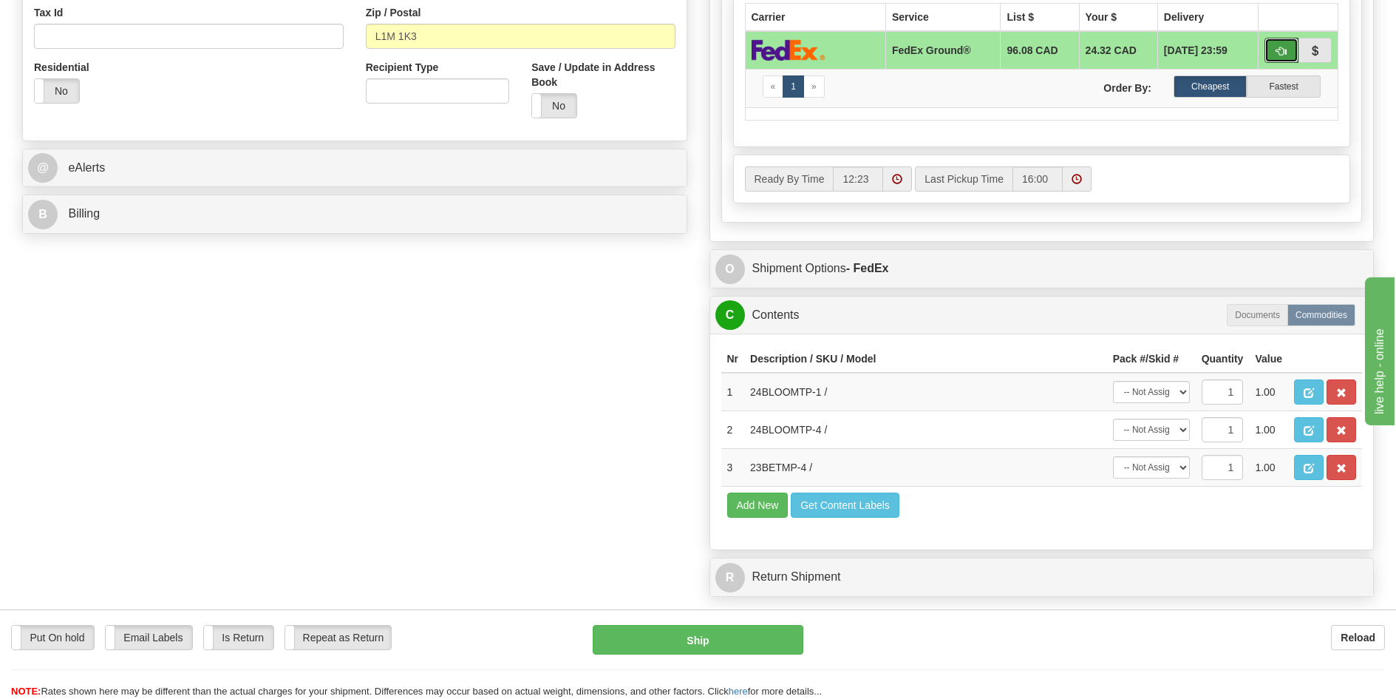
scroll to position [517, 0]
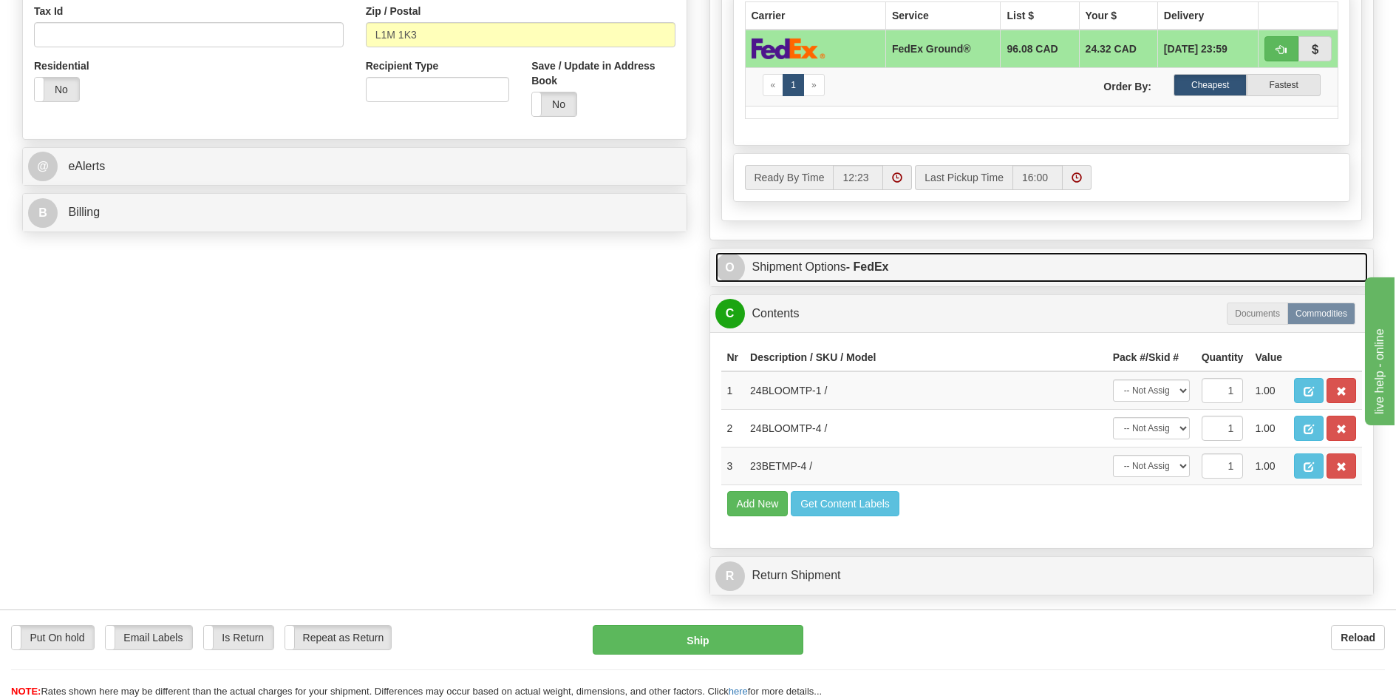
click at [889, 267] on strong "- FedEx" at bounding box center [867, 266] width 43 height 13
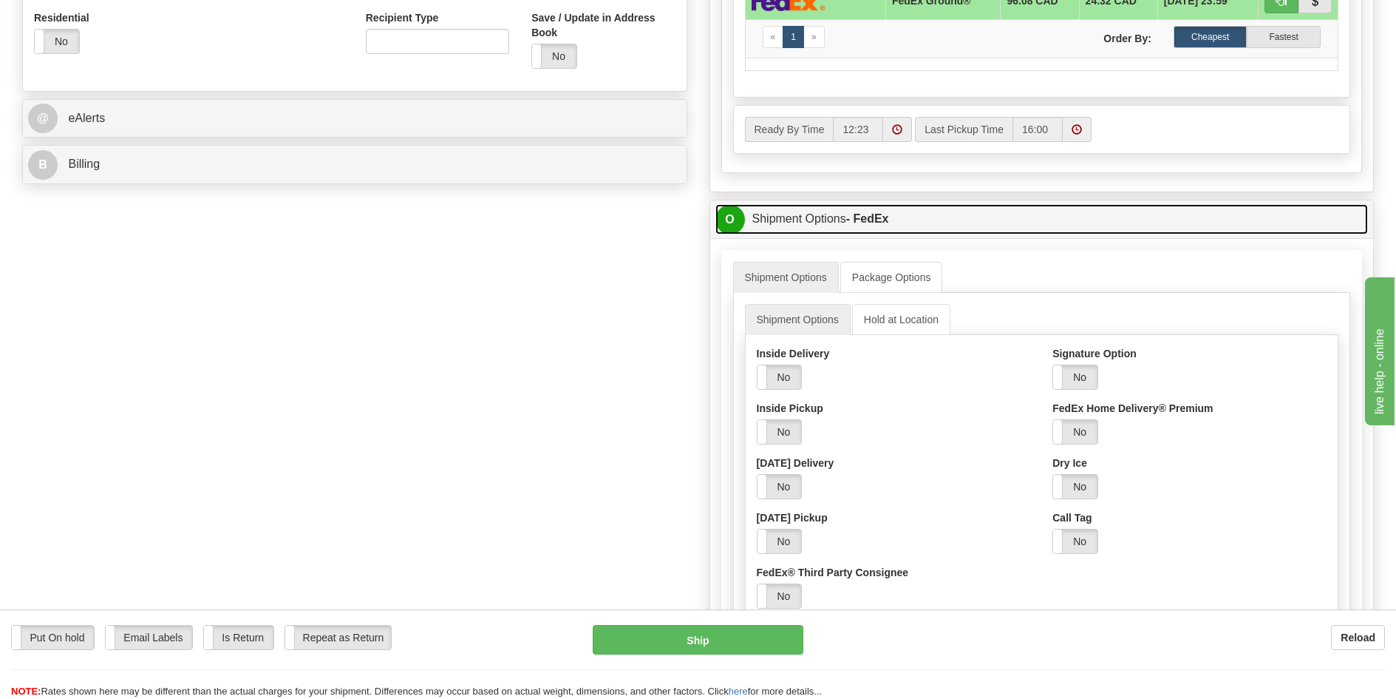
scroll to position [591, 0]
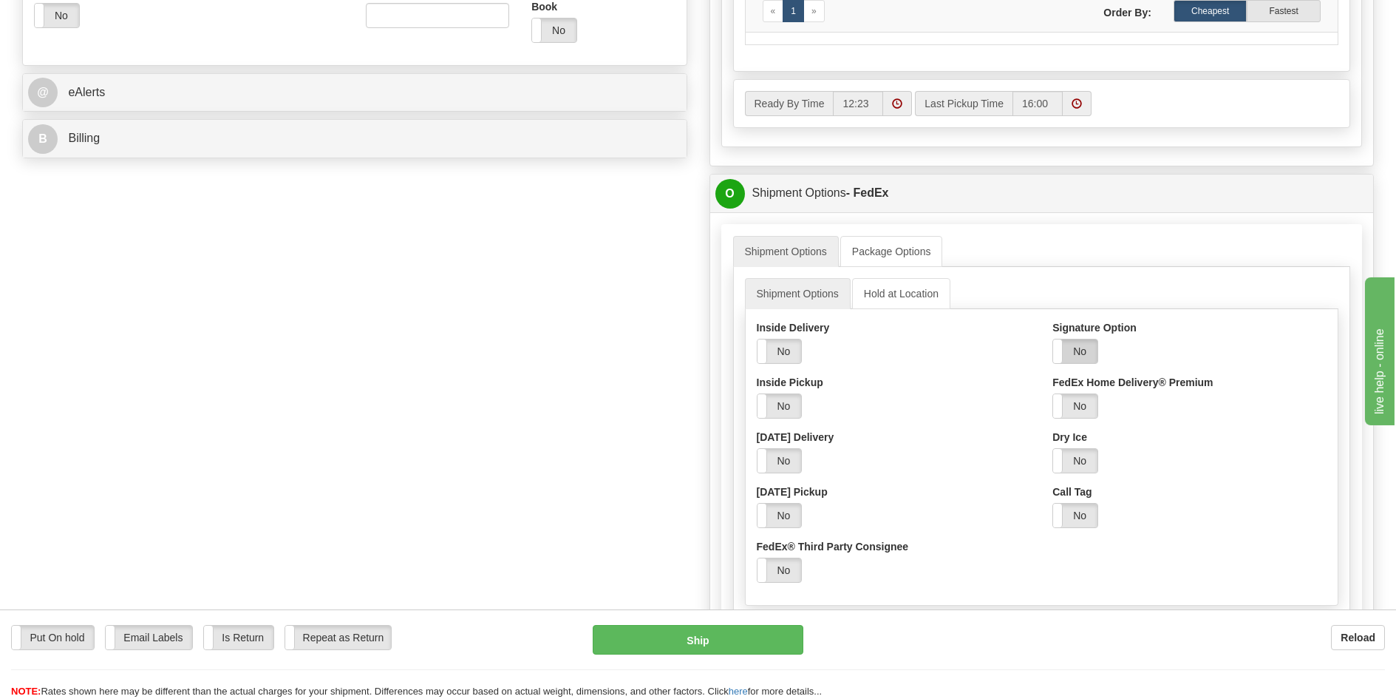
click at [1083, 346] on label "No" at bounding box center [1075, 351] width 44 height 24
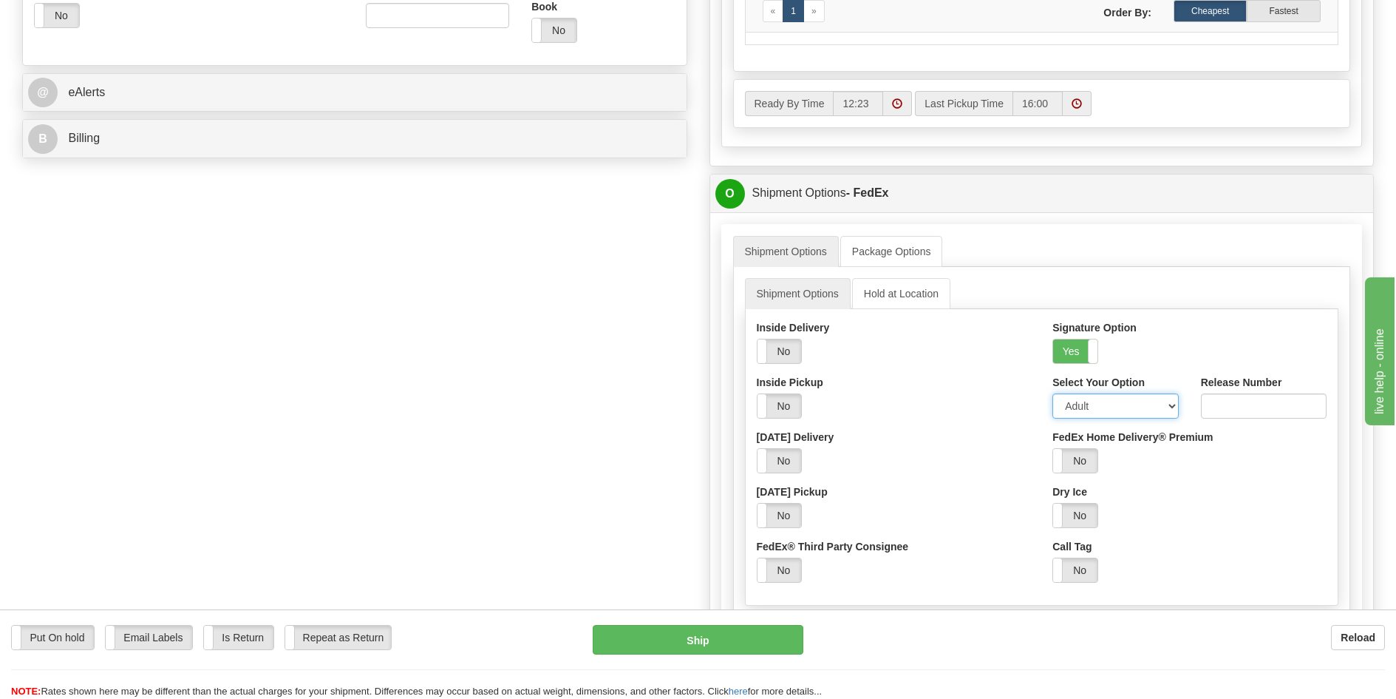
click at [1083, 407] on select "Adult Direct Indirect No Signature Required Service Default" at bounding box center [1116, 405] width 126 height 25
select select "2"
click at [1053, 393] on select "Adult Direct Indirect No Signature Required Service Default" at bounding box center [1116, 405] width 126 height 25
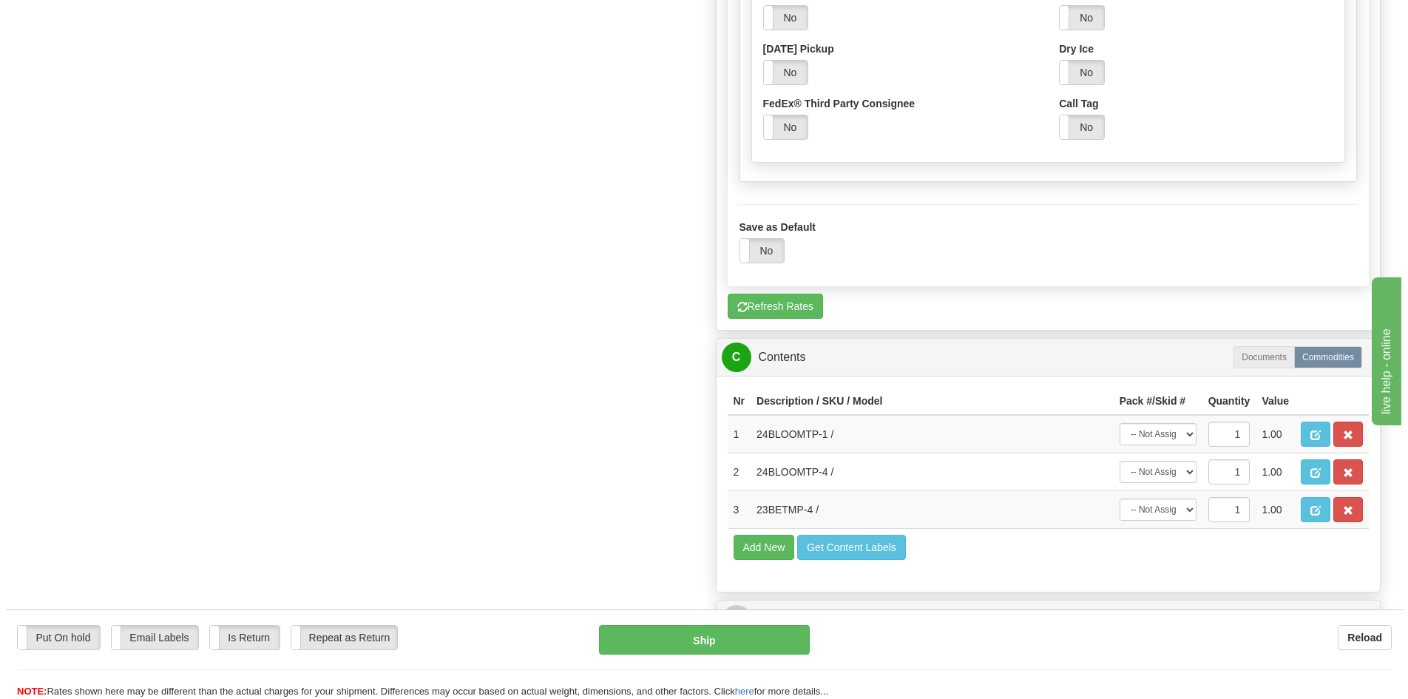
scroll to position [1035, 0]
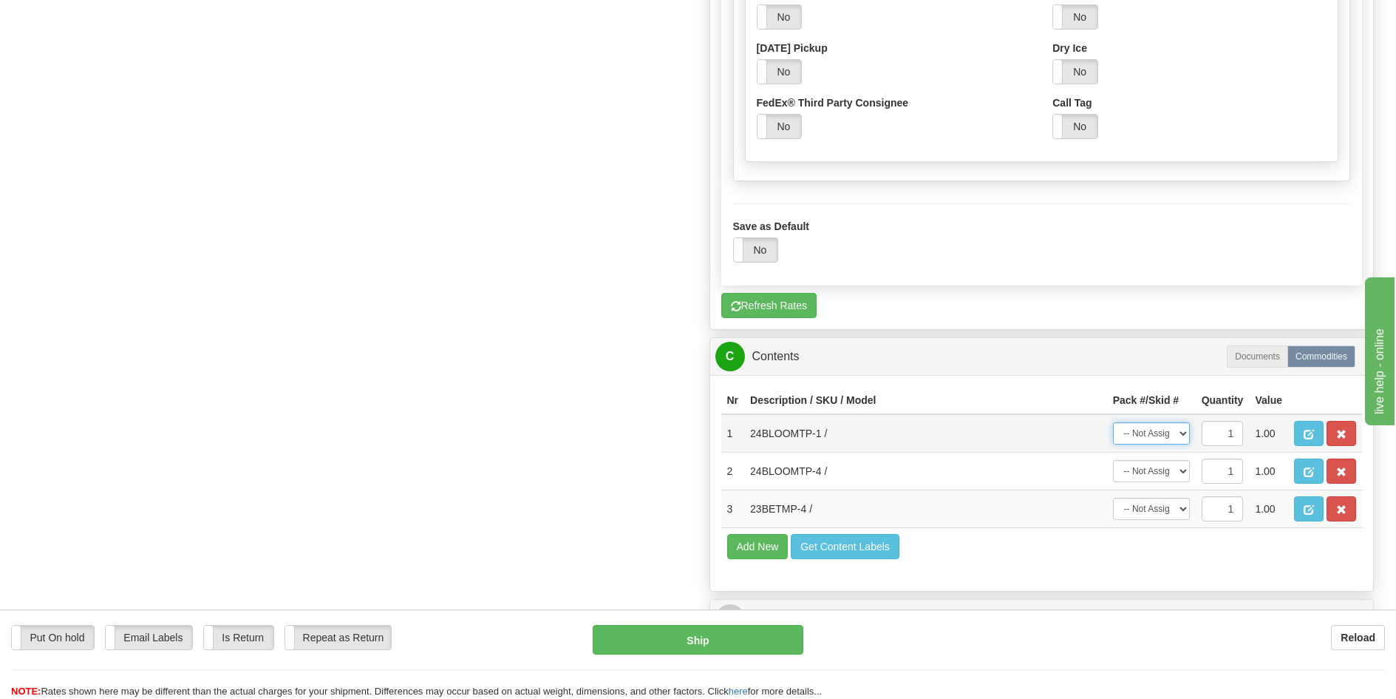
click at [1143, 429] on select "-- Not Assigned -- Package 1 Package 2 Package 3" at bounding box center [1151, 433] width 77 height 22
select select "0"
click at [1113, 422] on select "-- Not Assigned -- Package 1 Package 2 Package 3" at bounding box center [1151, 433] width 77 height 22
click at [1147, 464] on select "-- Not Assigned -- Package 1 Package 2 Package 3" at bounding box center [1151, 471] width 77 height 22
select select "1"
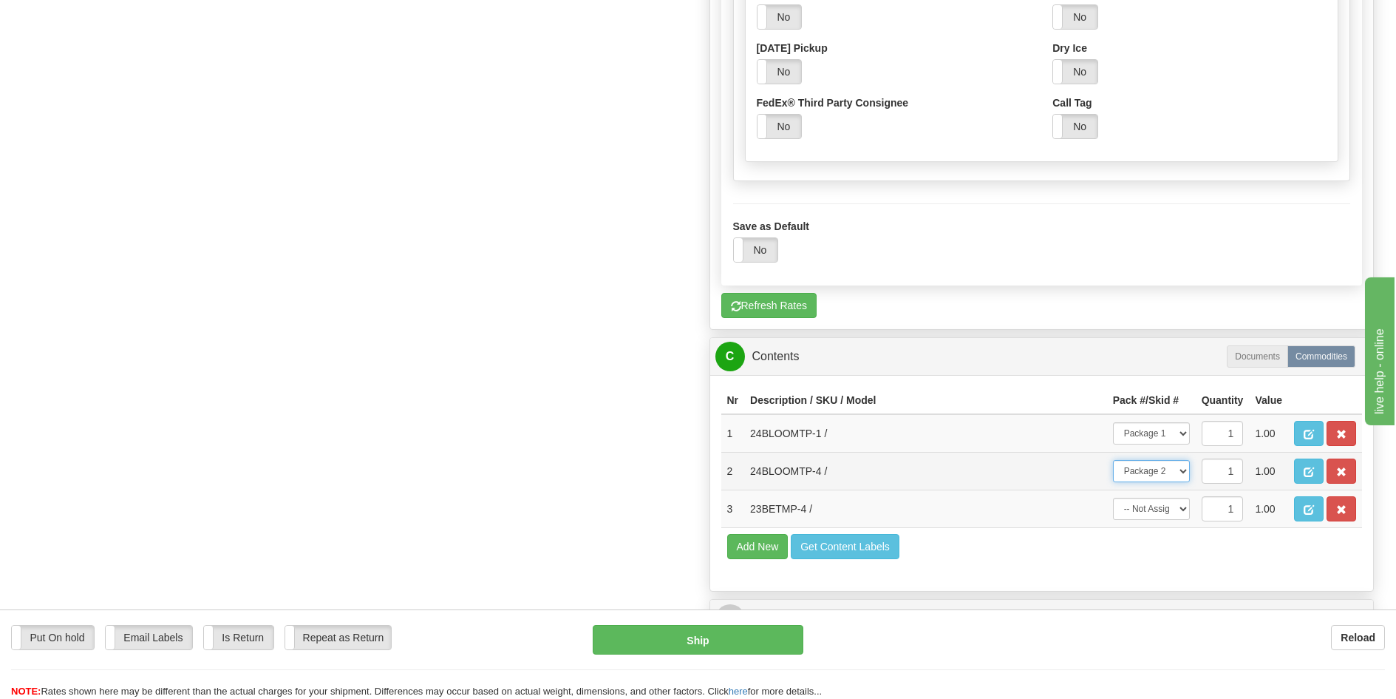
click at [1113, 460] on select "-- Not Assigned -- Package 1 Package 2 Package 3" at bounding box center [1151, 471] width 77 height 22
click at [1160, 512] on select "-- Not Assigned -- Package 1 Package 2 Package 3" at bounding box center [1151, 509] width 77 height 22
select select "2"
click at [1113, 498] on select "-- Not Assigned -- Package 1 Package 2 Package 3" at bounding box center [1151, 509] width 77 height 22
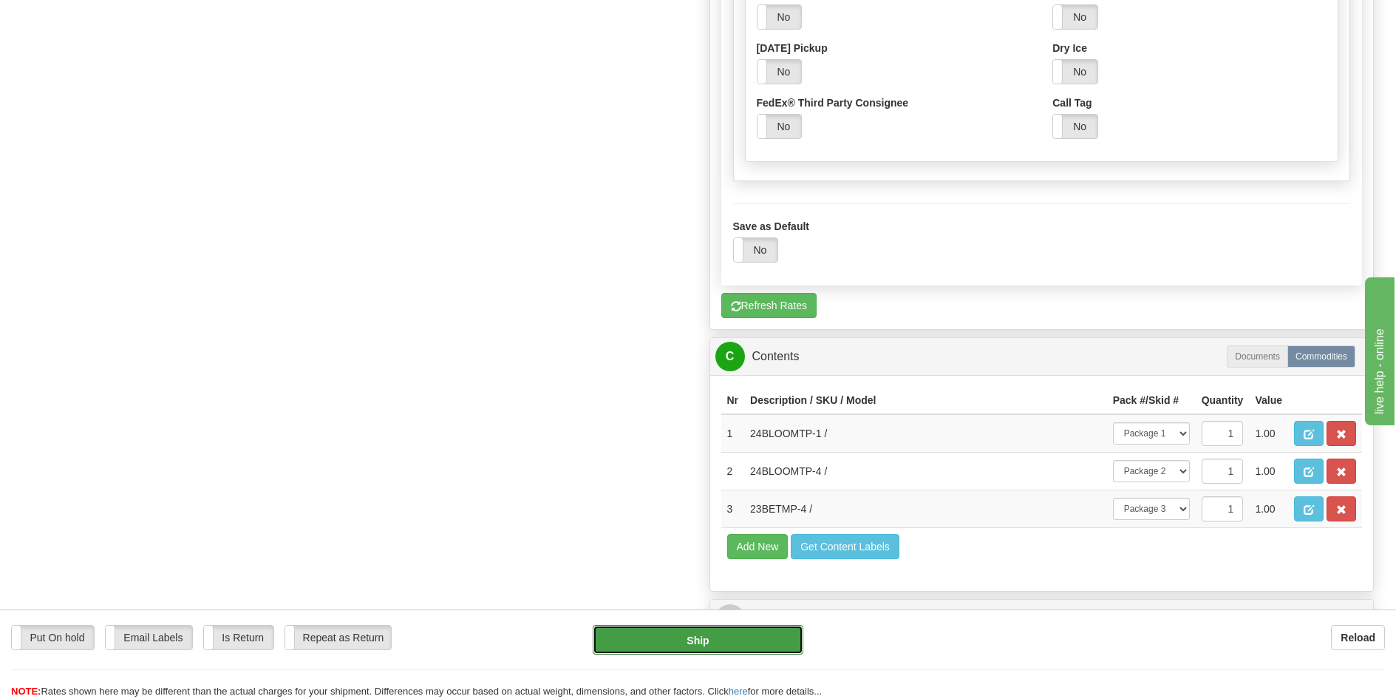
click at [776, 636] on button "Ship" at bounding box center [698, 640] width 211 height 30
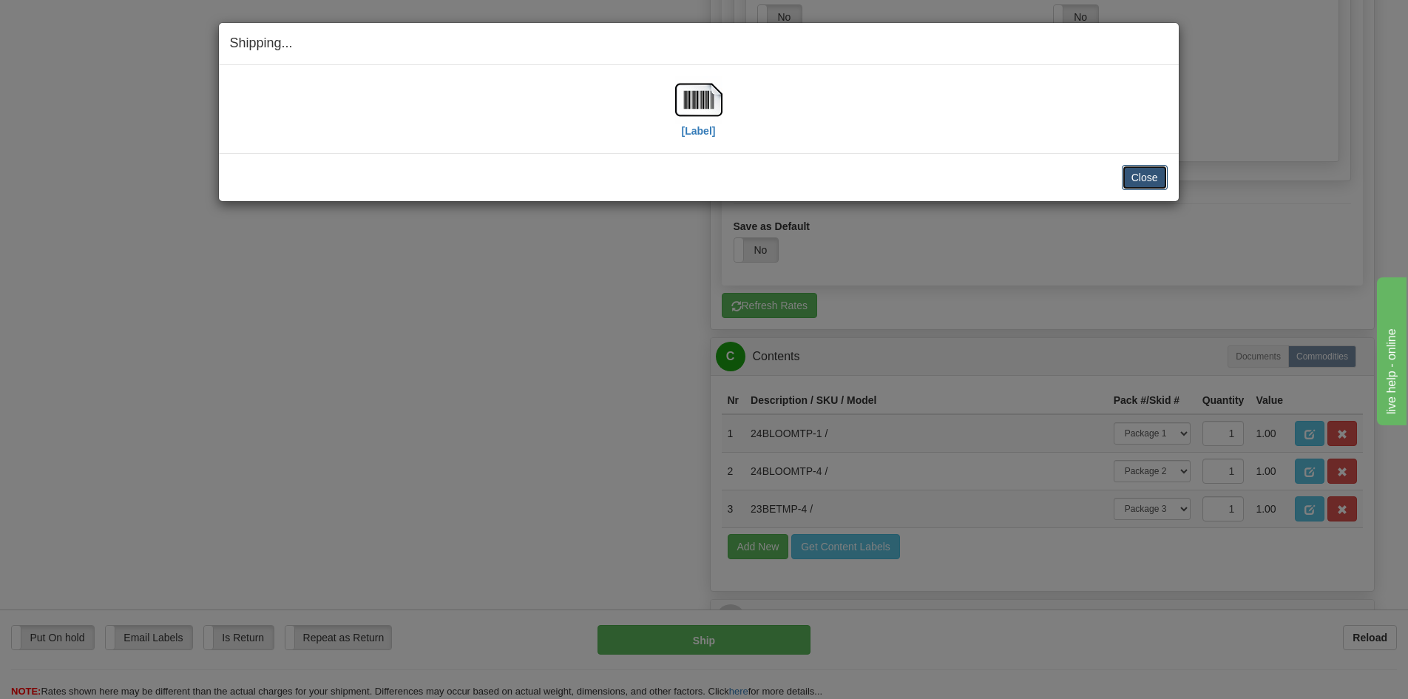
click at [1141, 174] on button "Close" at bounding box center [1144, 177] width 46 height 25
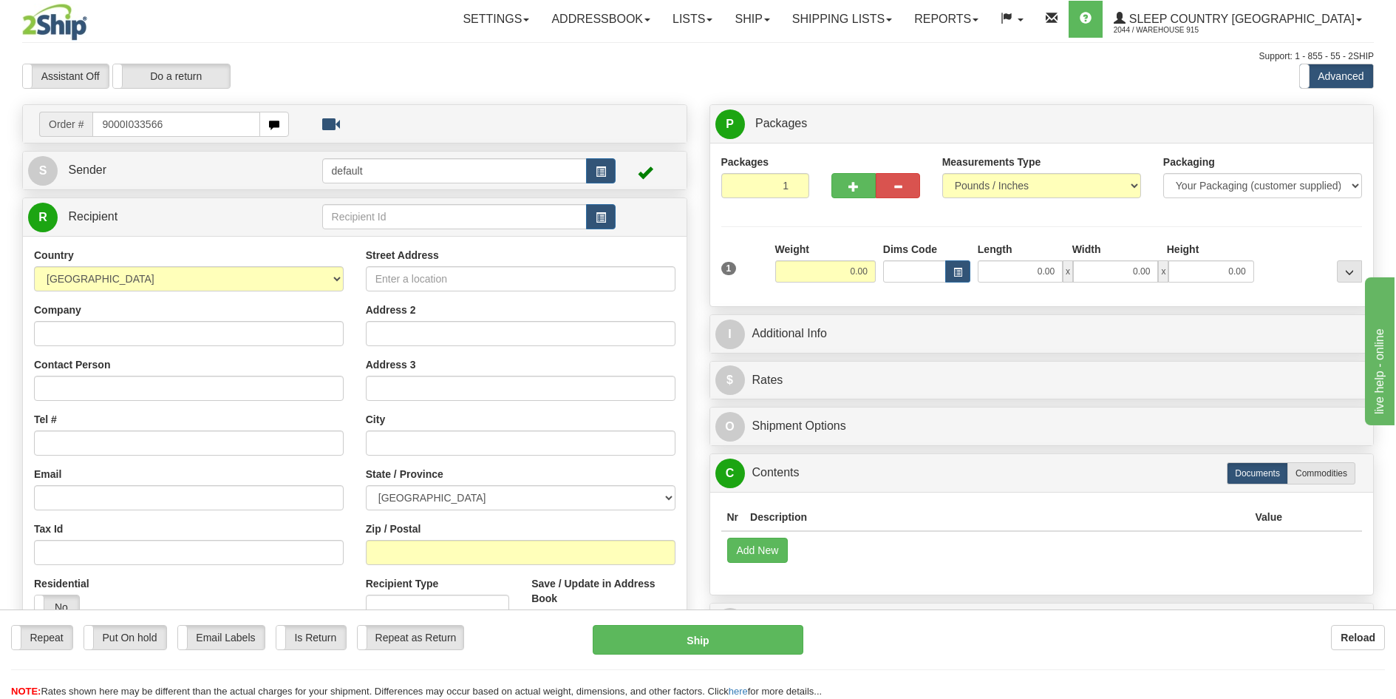
type input "9000I033566"
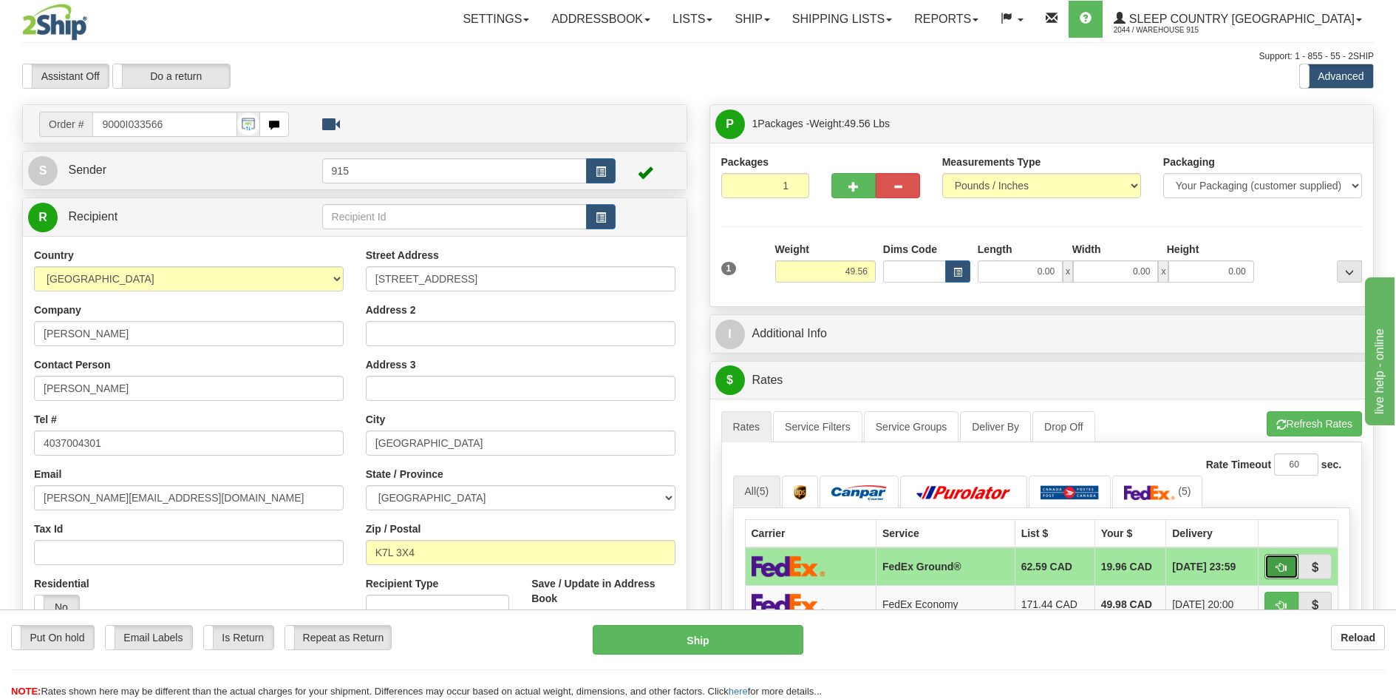
click at [1277, 566] on span "button" at bounding box center [1282, 568] width 10 height 10
type input "92"
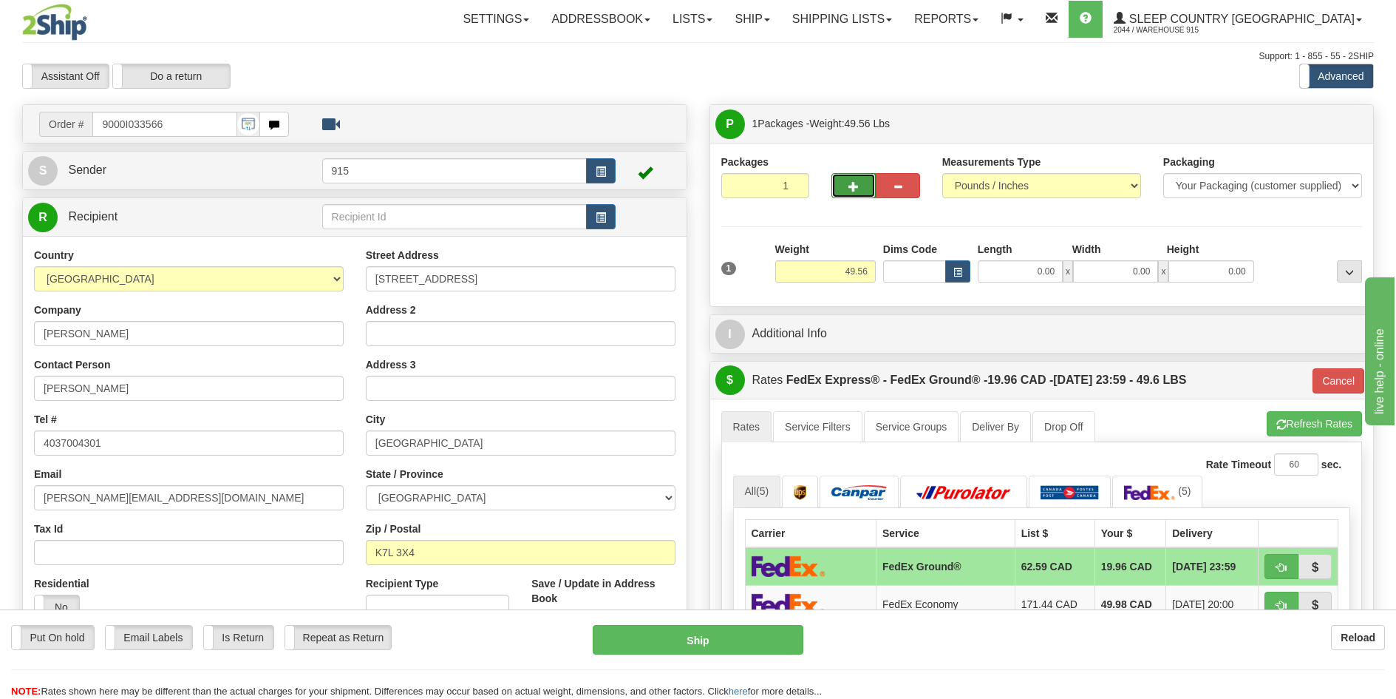
click at [853, 176] on button "button" at bounding box center [854, 185] width 44 height 25
type input "2"
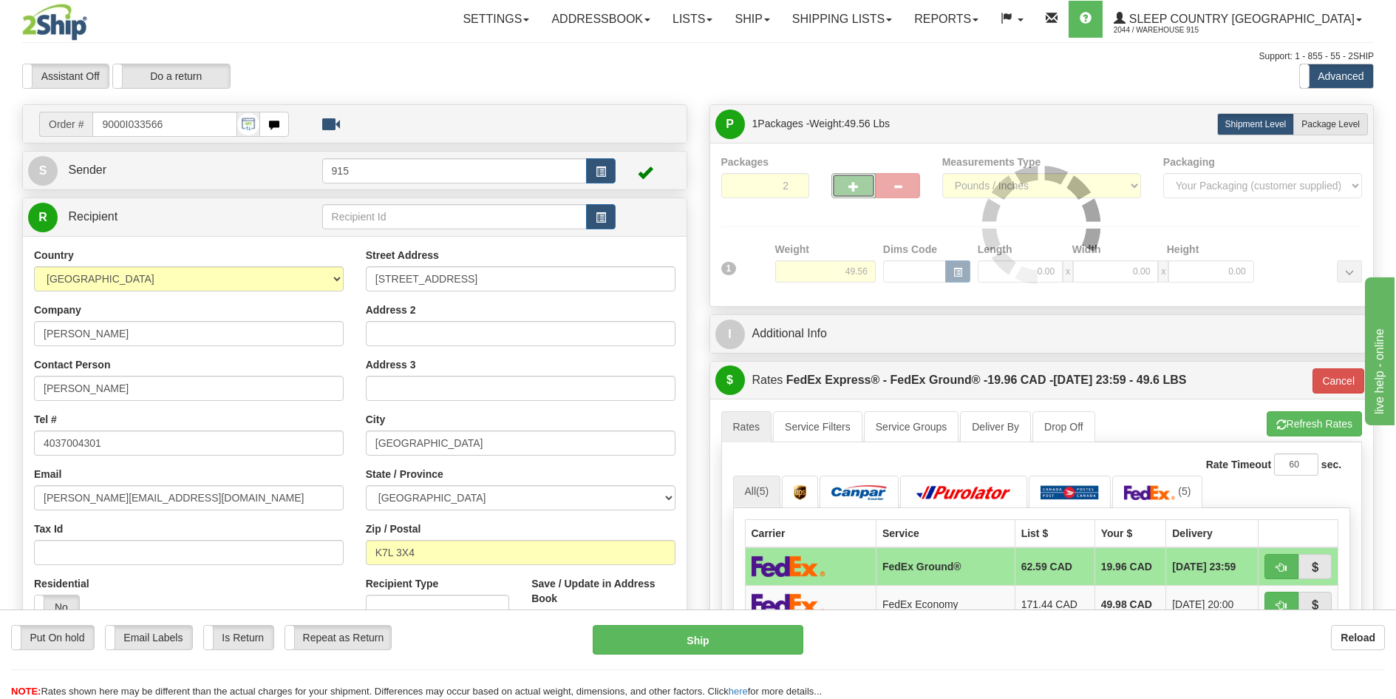
type input "92"
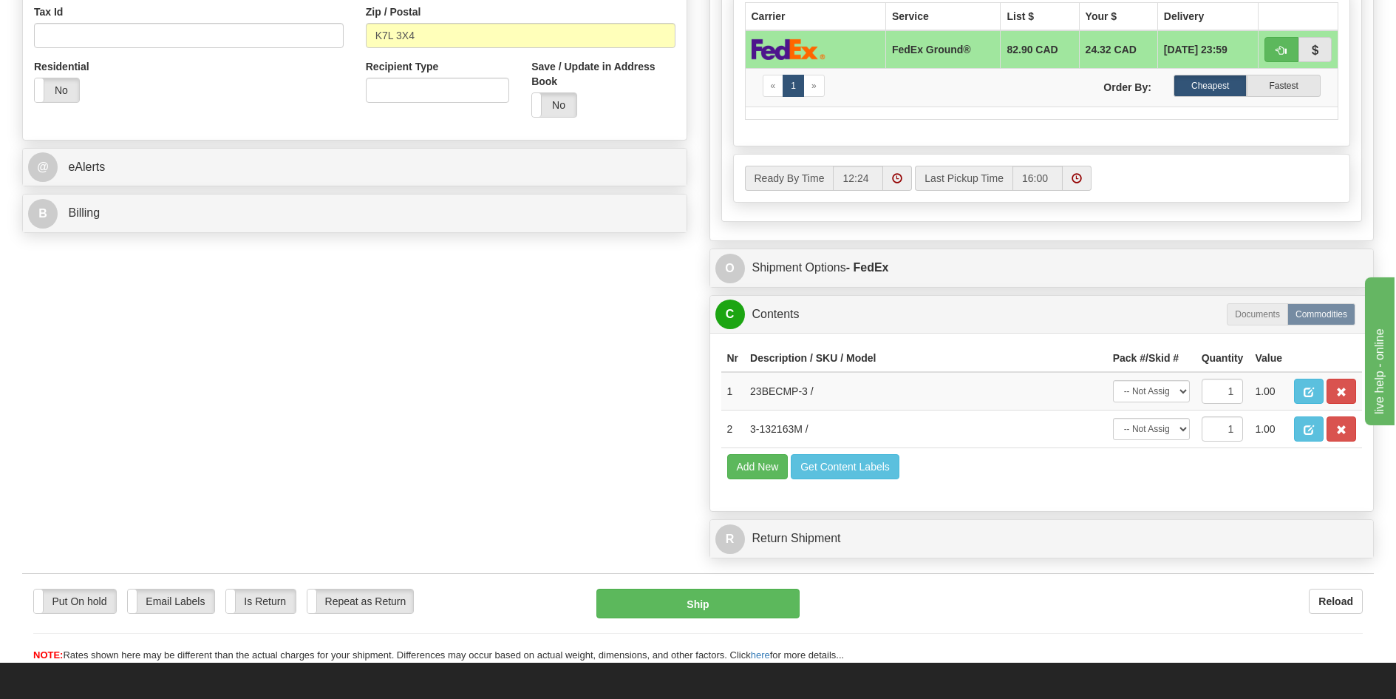
scroll to position [517, 0]
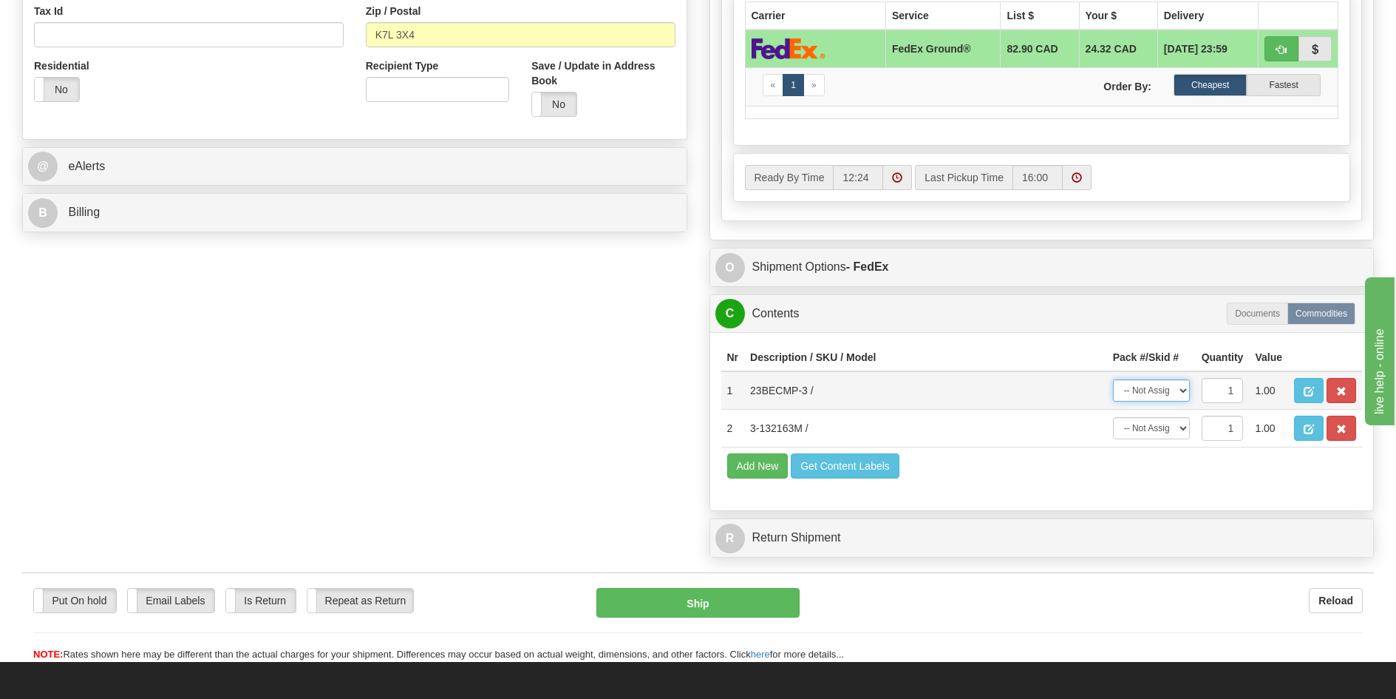
click at [1169, 393] on select "-- Not Assigned -- Package 1 Package 2" at bounding box center [1151, 390] width 77 height 22
select select "0"
click at [1113, 379] on select "-- Not Assigned -- Package 1 Package 2" at bounding box center [1151, 390] width 77 height 22
click at [1167, 421] on select "-- Not Assigned -- Package 1 Package 2" at bounding box center [1151, 428] width 77 height 22
select select "1"
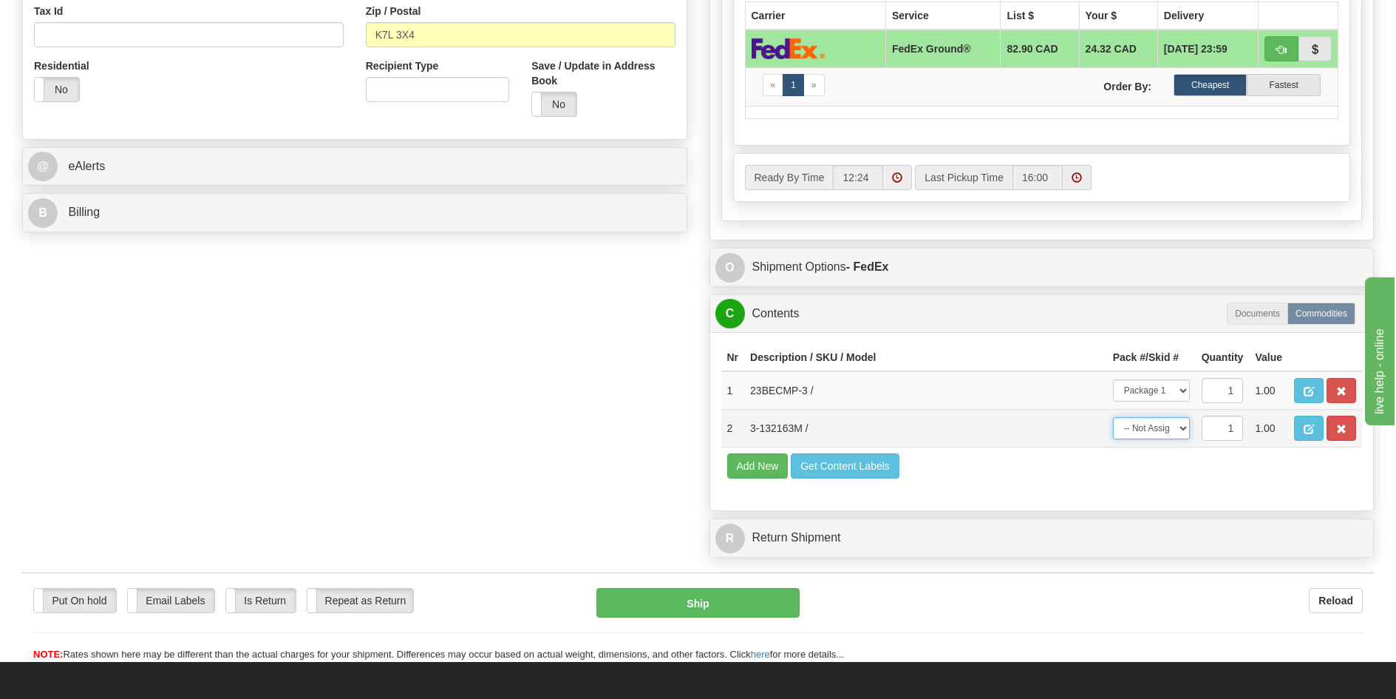
click at [1113, 417] on select "-- Not Assigned -- Package 1 Package 2" at bounding box center [1151, 428] width 77 height 22
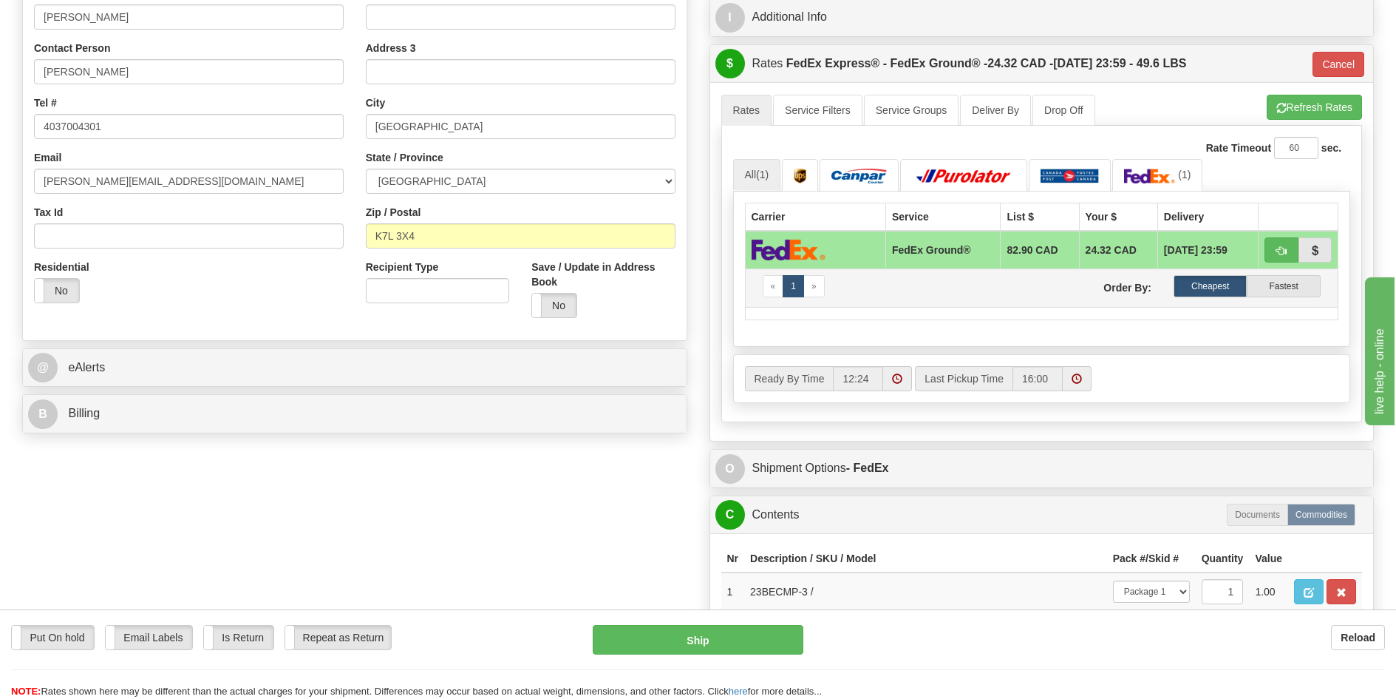
scroll to position [270, 0]
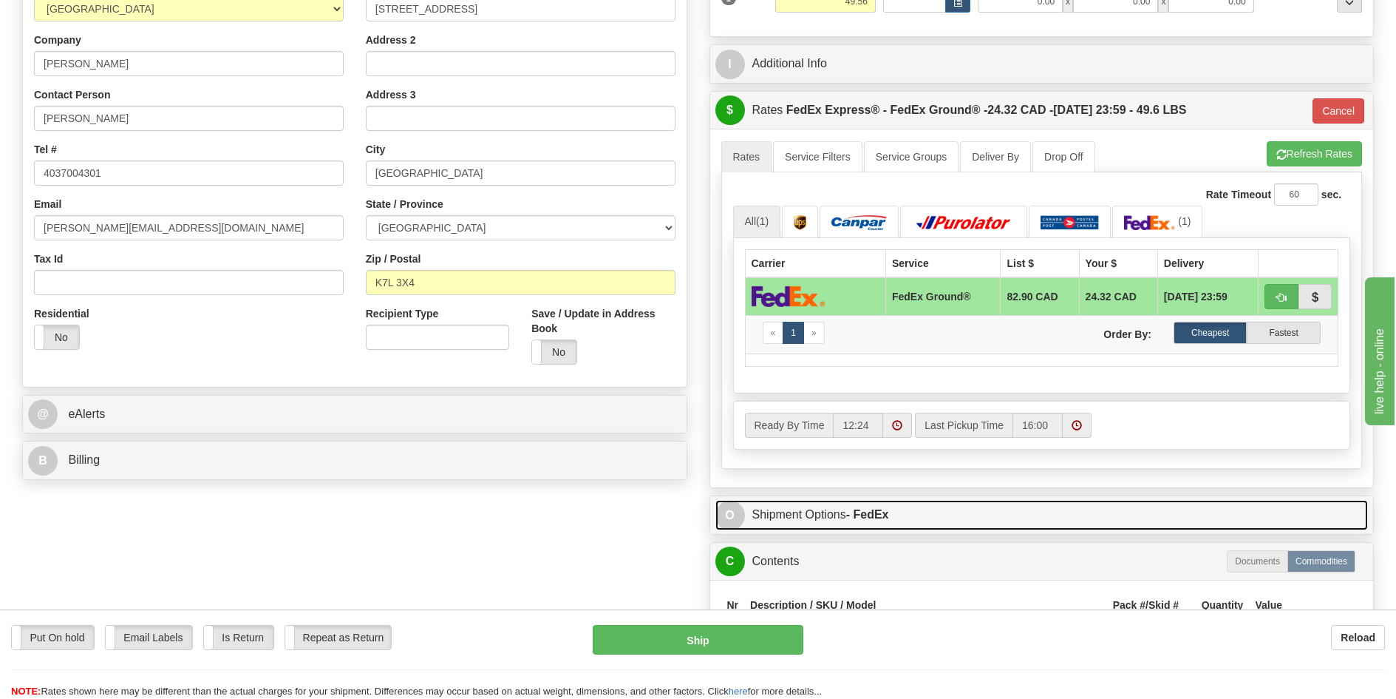
click at [943, 509] on link "O Shipment Options - FedEx" at bounding box center [1043, 515] width 654 height 30
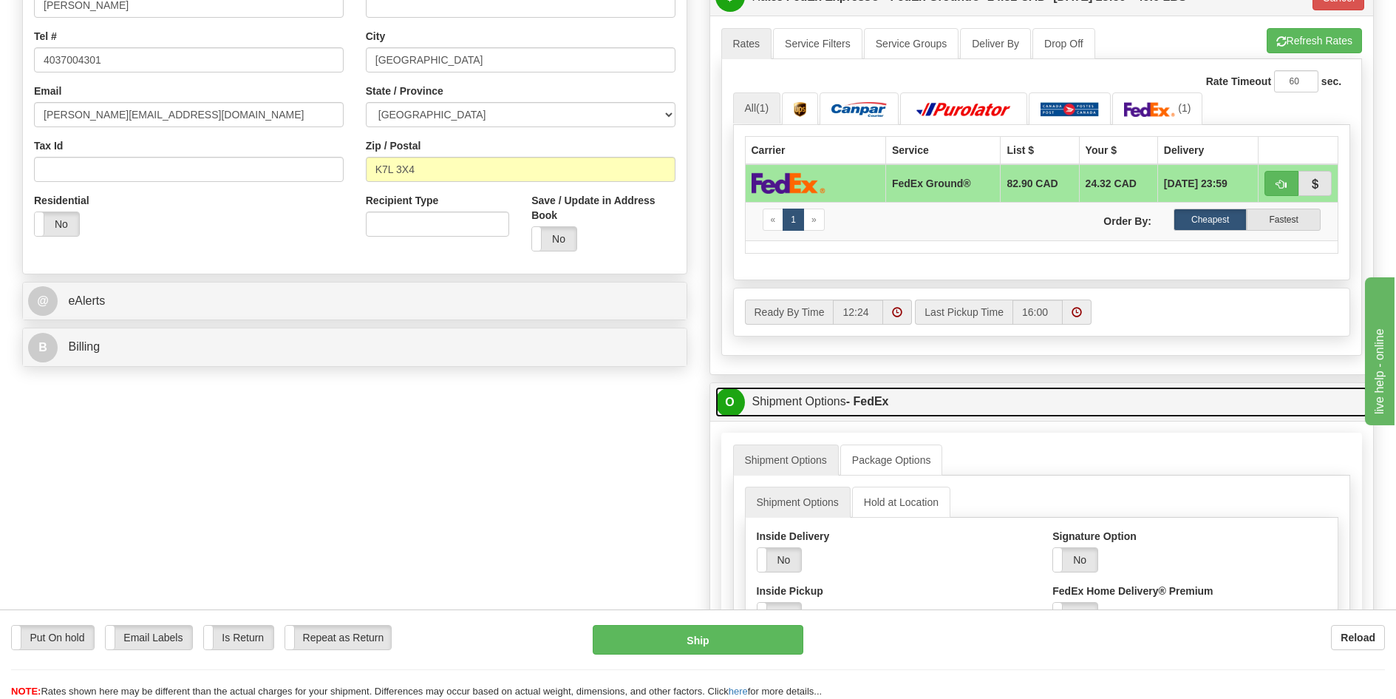
scroll to position [566, 0]
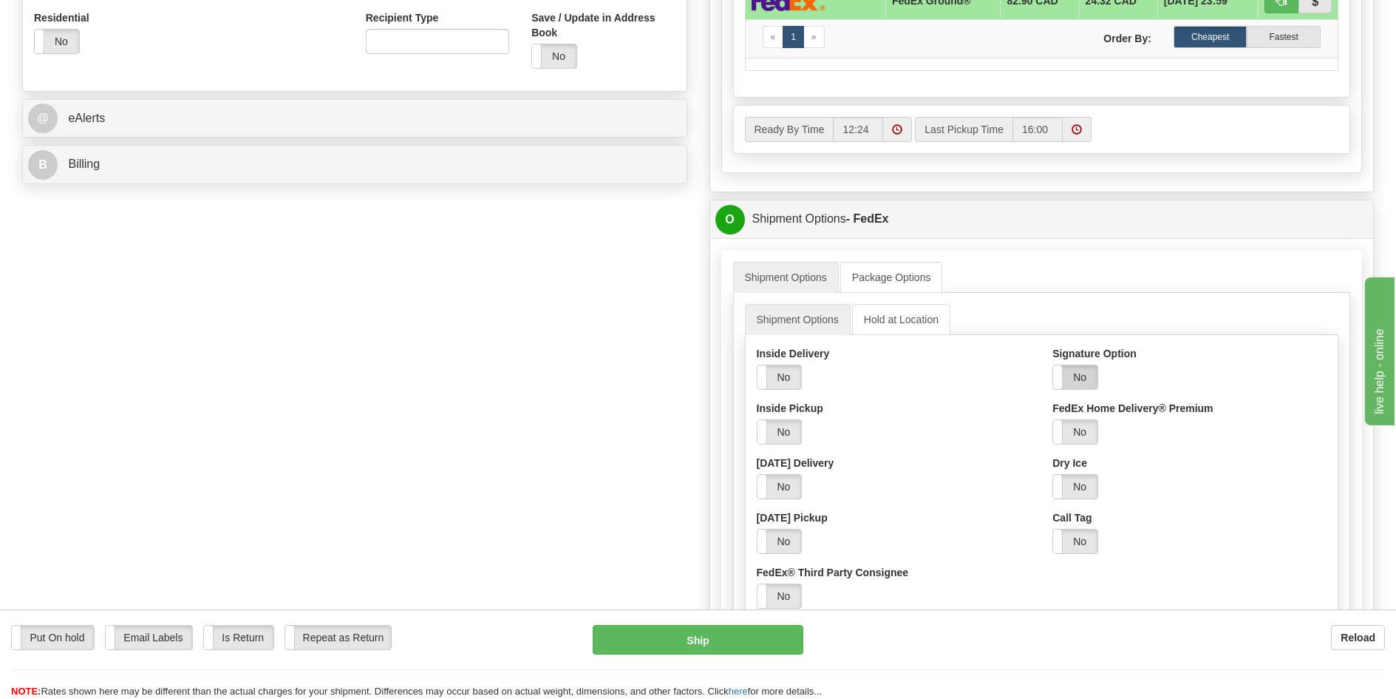
click at [1070, 382] on label "No" at bounding box center [1075, 377] width 44 height 24
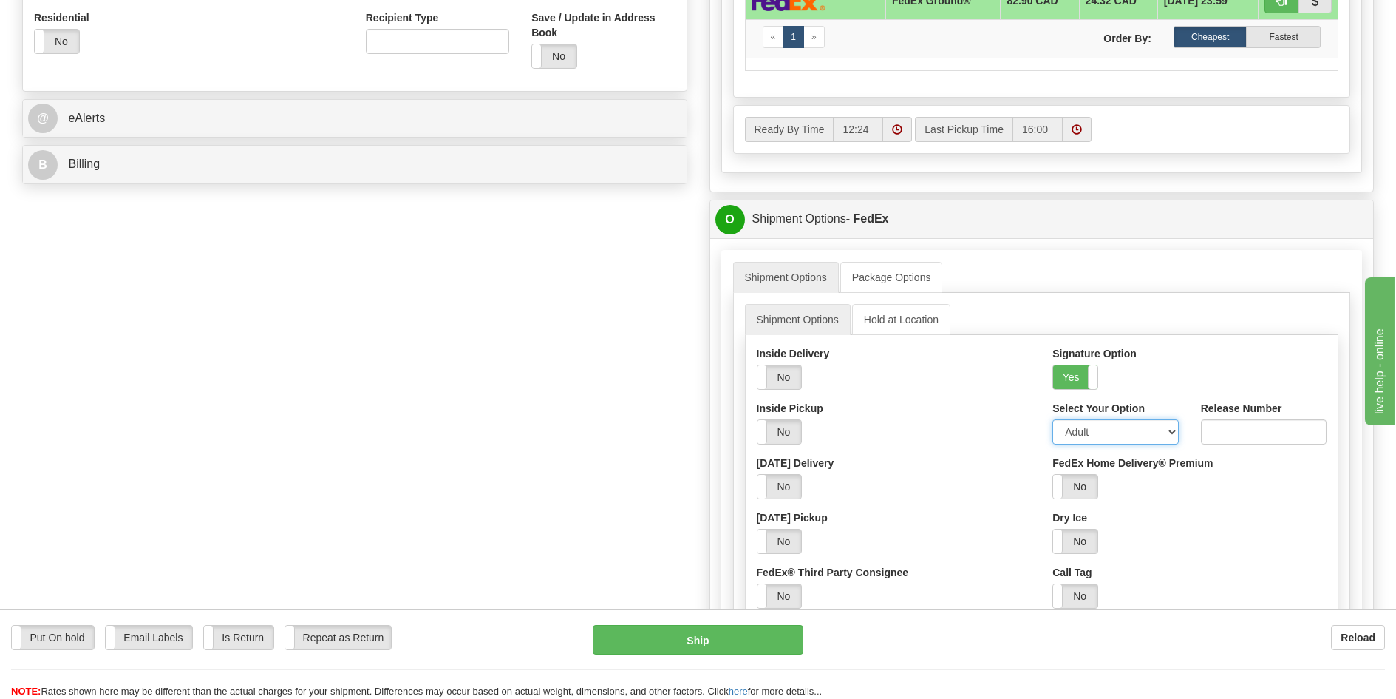
click at [1084, 433] on select "Adult Direct Indirect No Signature Required Service Default" at bounding box center [1116, 431] width 126 height 25
select select "2"
click at [1053, 419] on select "Adult Direct Indirect No Signature Required Service Default" at bounding box center [1116, 431] width 126 height 25
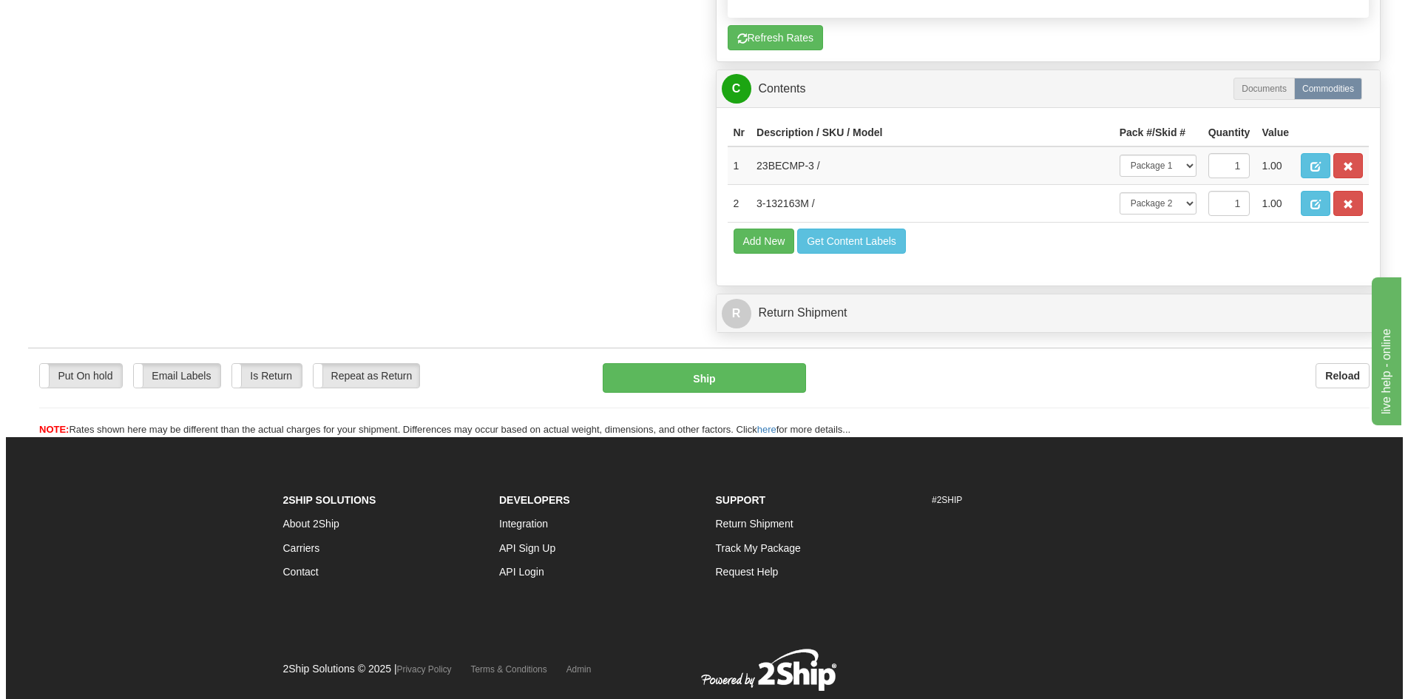
scroll to position [1305, 0]
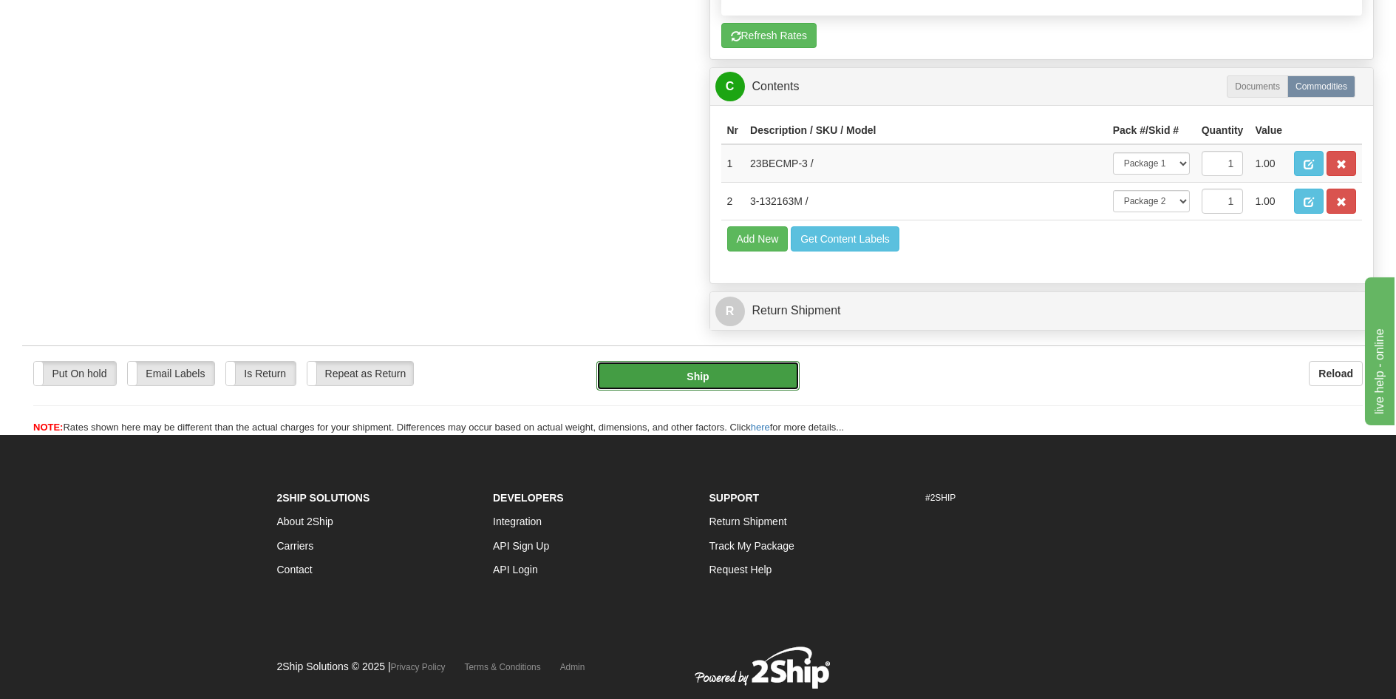
click at [712, 382] on button "Ship" at bounding box center [698, 376] width 203 height 30
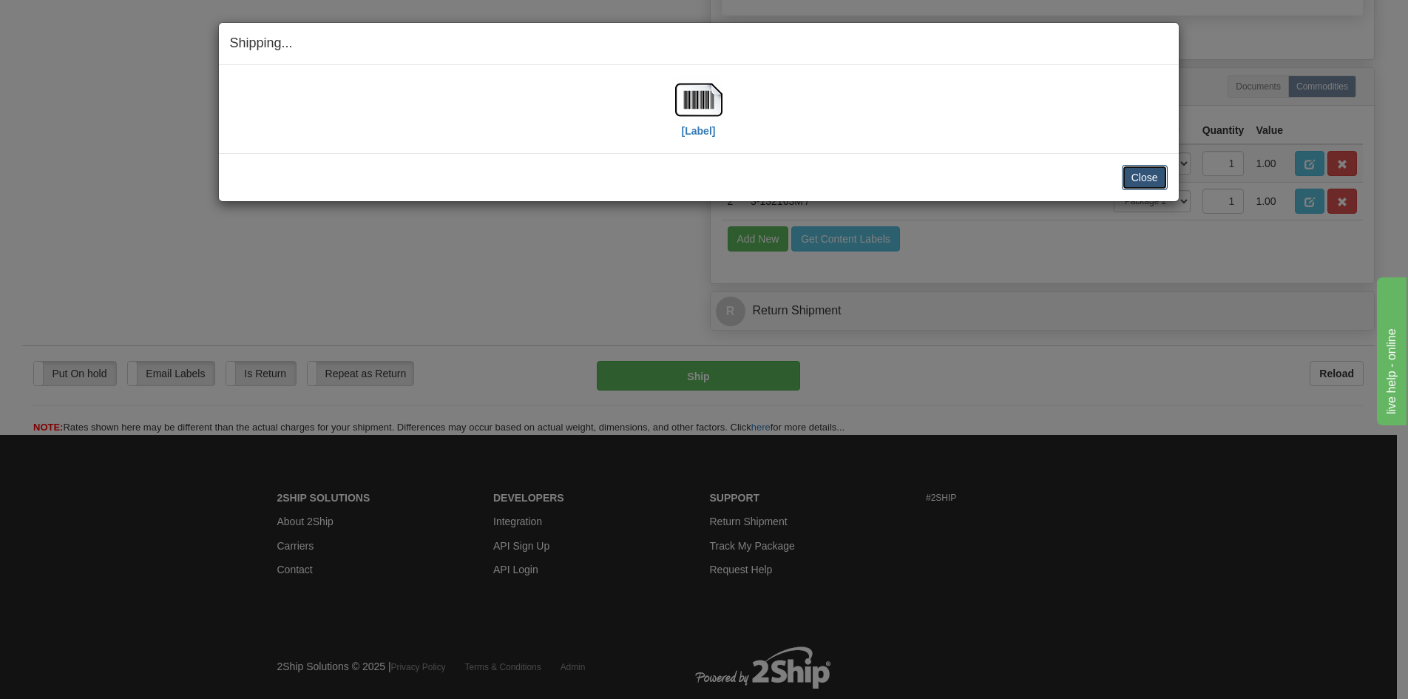
click at [1133, 173] on button "Close" at bounding box center [1144, 177] width 46 height 25
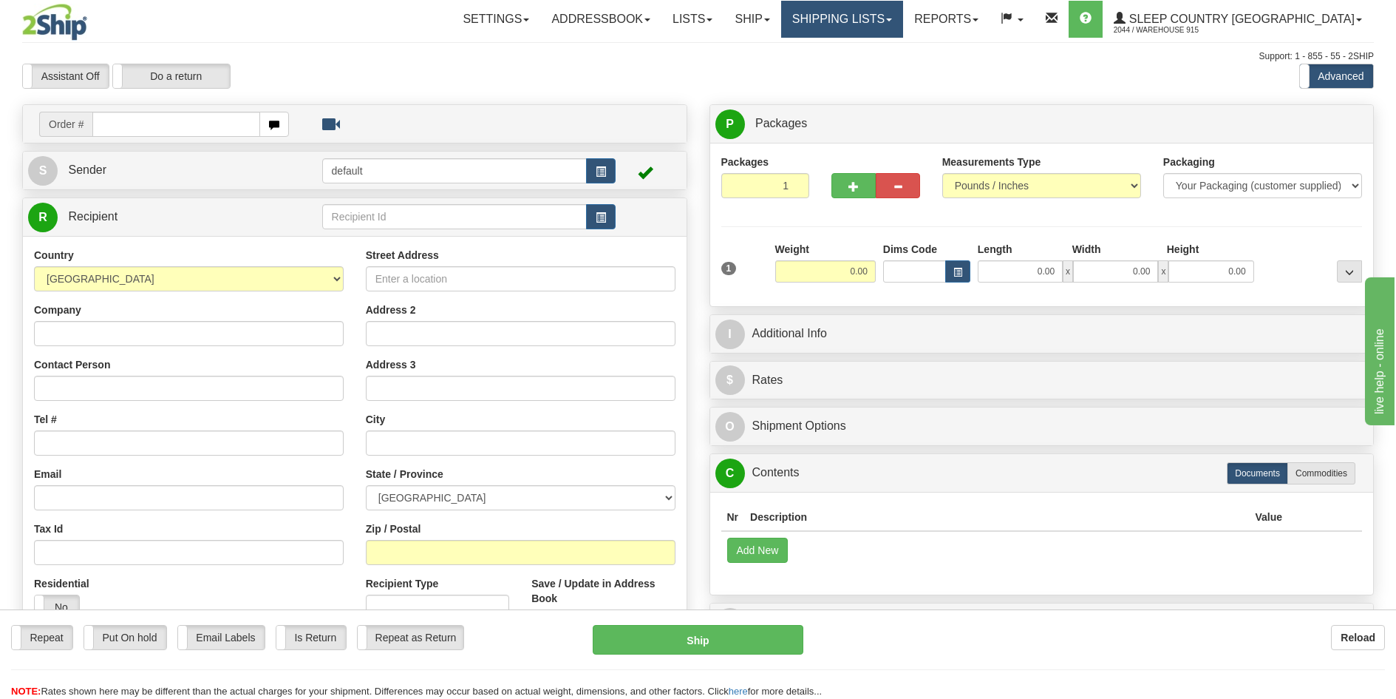
click at [903, 26] on link "Shipping lists" at bounding box center [842, 19] width 122 height 37
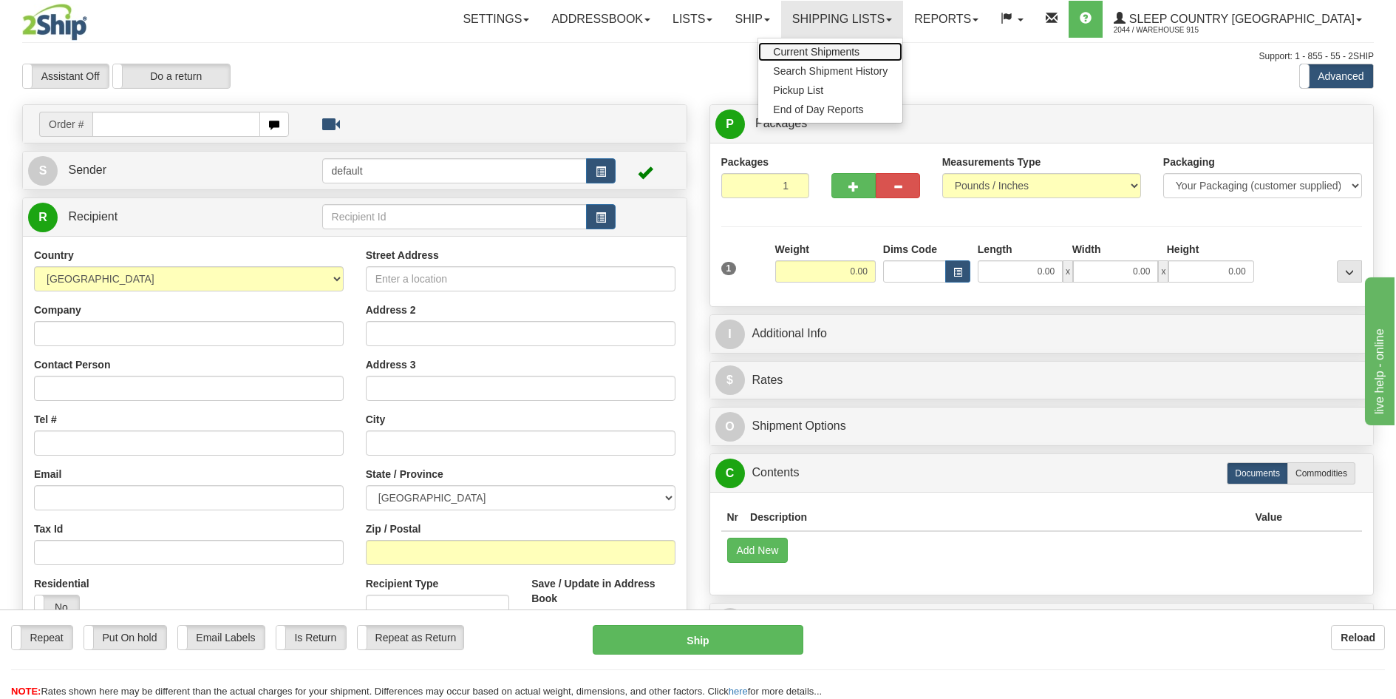
click at [860, 48] on span "Current Shipments" at bounding box center [816, 52] width 86 height 12
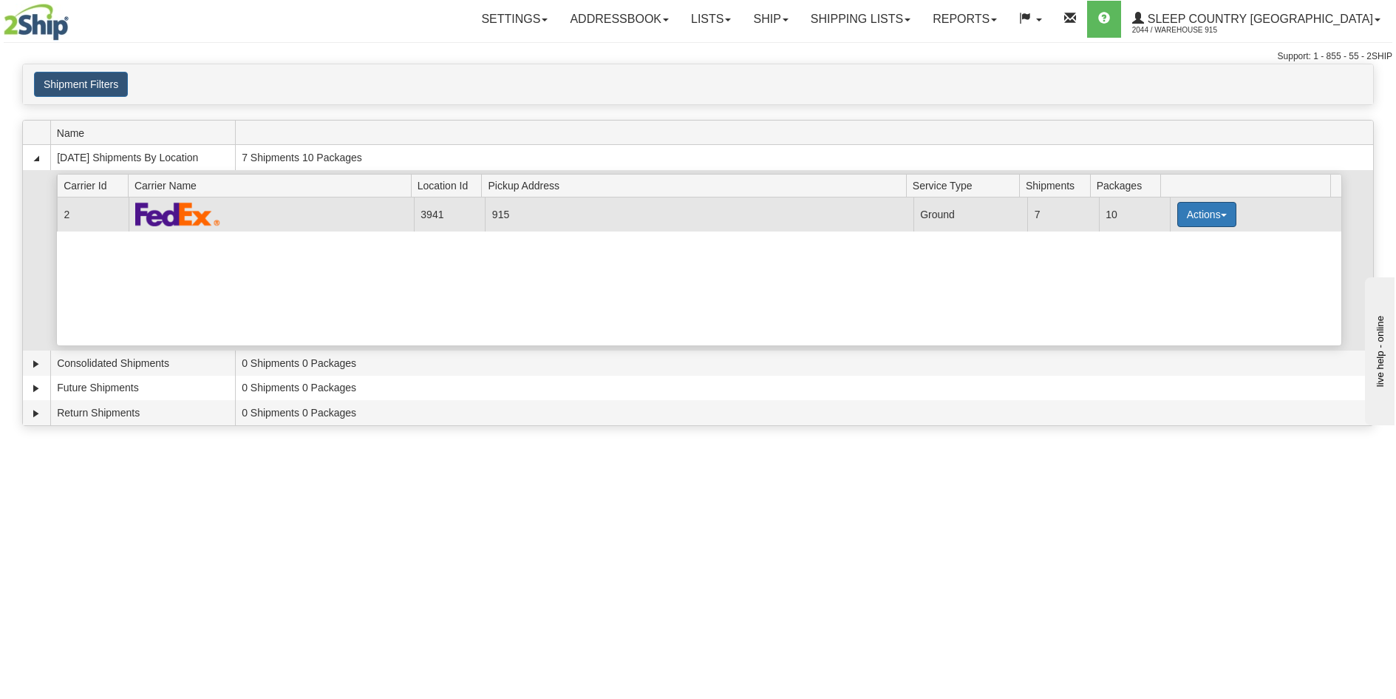
click at [1221, 217] on span "button" at bounding box center [1224, 215] width 6 height 3
click at [1163, 318] on span "Print" at bounding box center [1148, 318] width 30 height 10
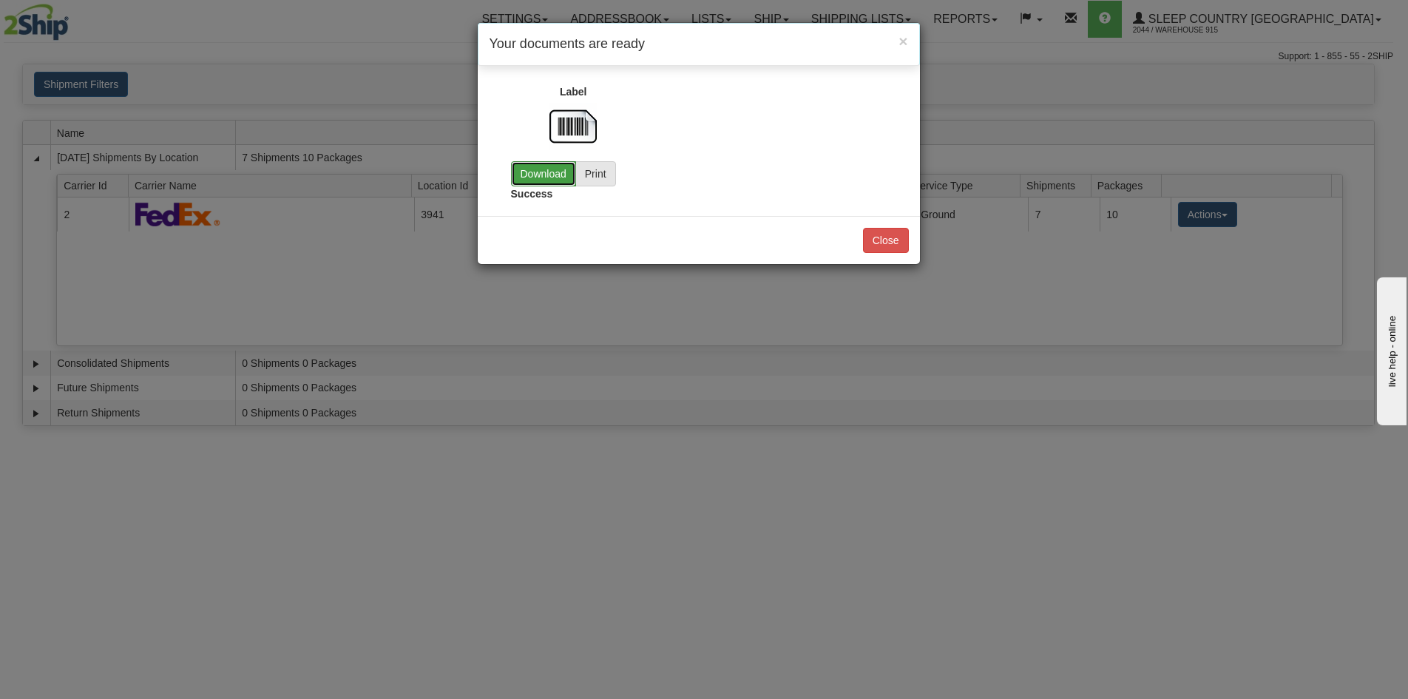
click at [534, 171] on link "Download" at bounding box center [543, 173] width 65 height 25
click at [902, 243] on button "Close" at bounding box center [886, 240] width 46 height 25
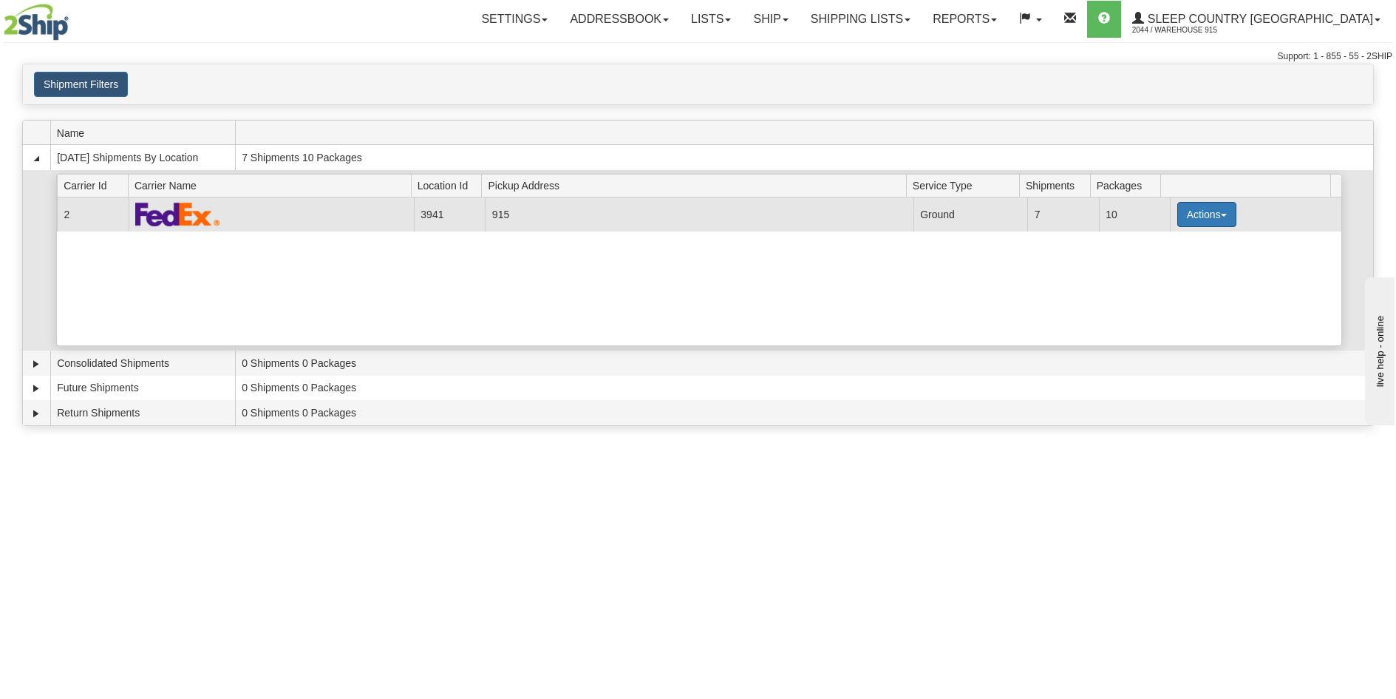
click at [1215, 212] on button "Actions" at bounding box center [1207, 214] width 59 height 25
click at [1167, 263] on span "Close" at bounding box center [1150, 261] width 34 height 10
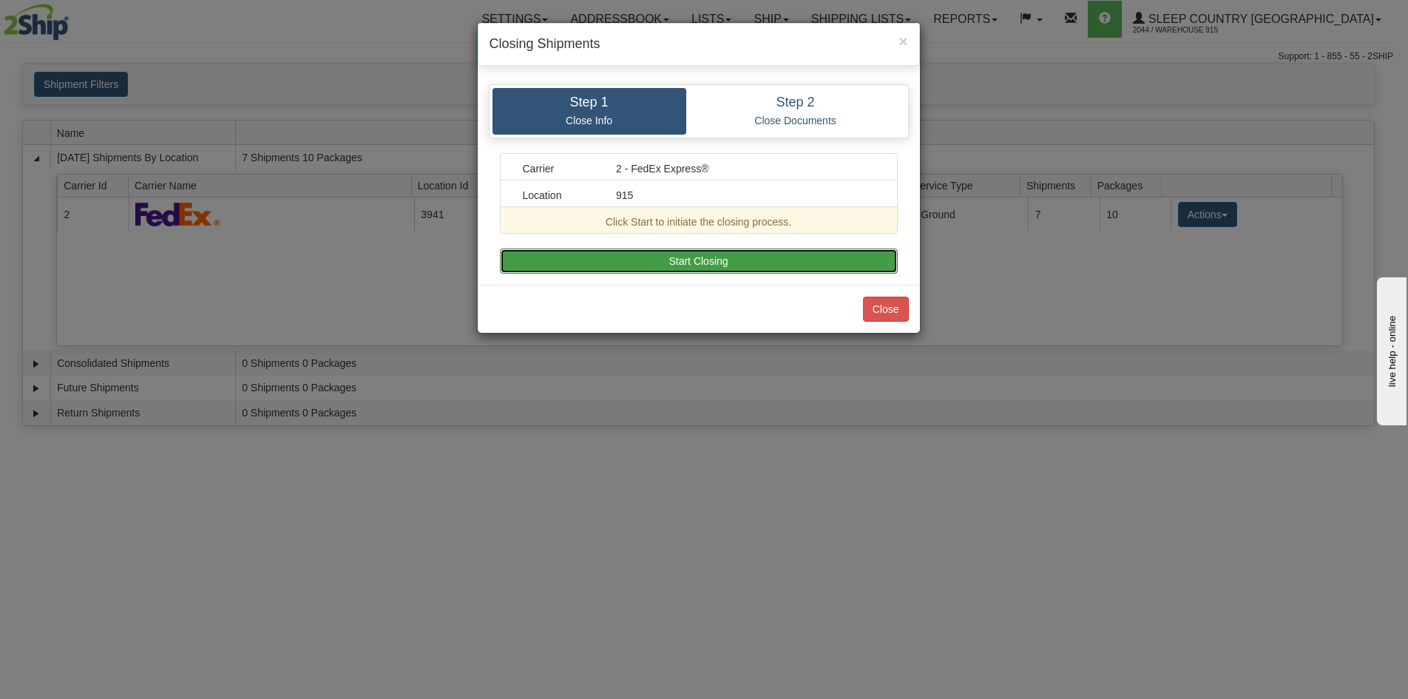
click at [659, 254] on button "Start Closing" at bounding box center [699, 260] width 398 height 25
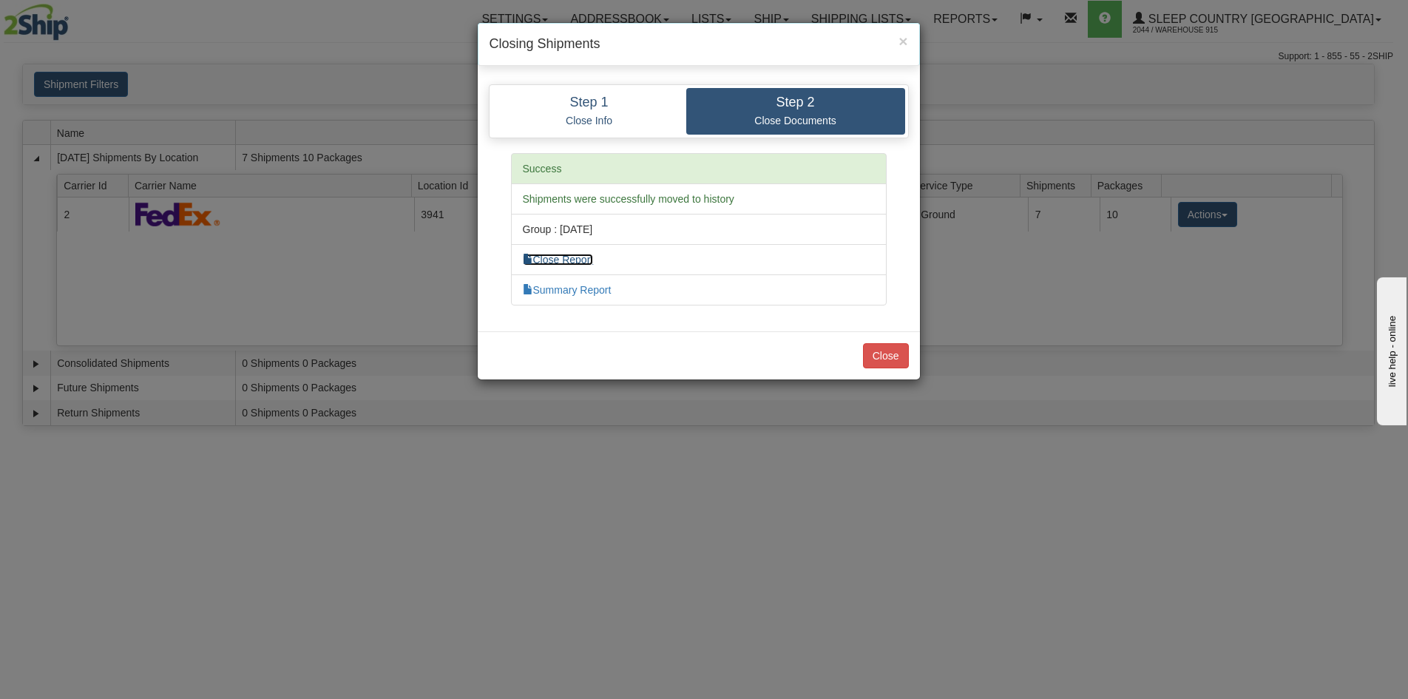
click at [569, 254] on link "Close Report" at bounding box center [558, 260] width 71 height 12
click at [898, 356] on button "Close" at bounding box center [886, 355] width 46 height 25
